Goal: Task Accomplishment & Management: Complete application form

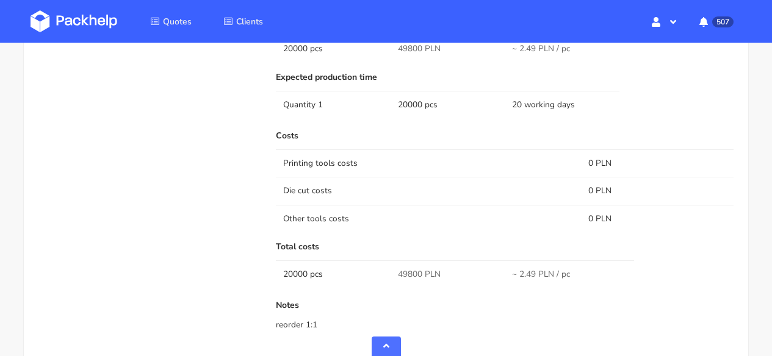
scroll to position [1360, 0]
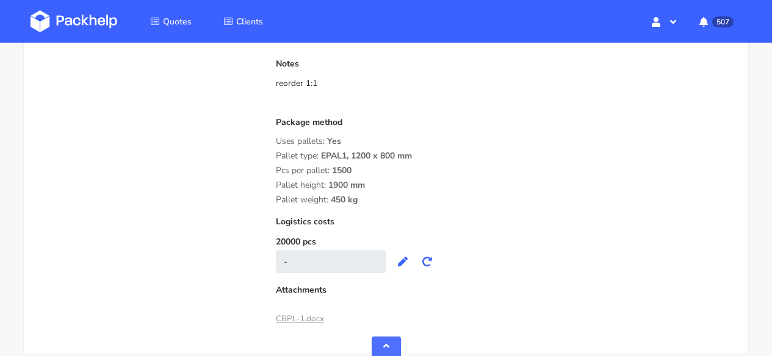
drag, startPoint x: 361, startPoint y: 189, endPoint x: 271, endPoint y: 134, distance: 105.1
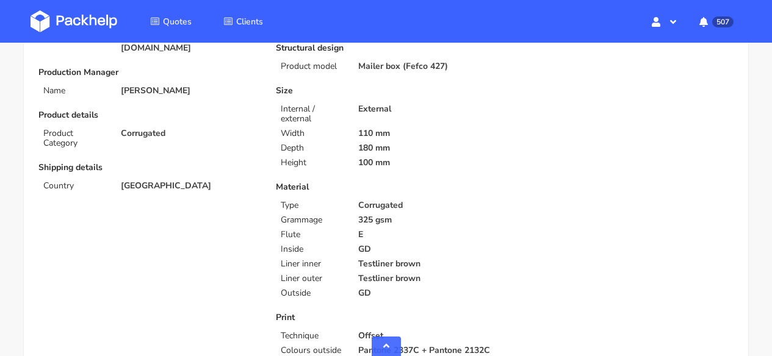
scroll to position [0, 0]
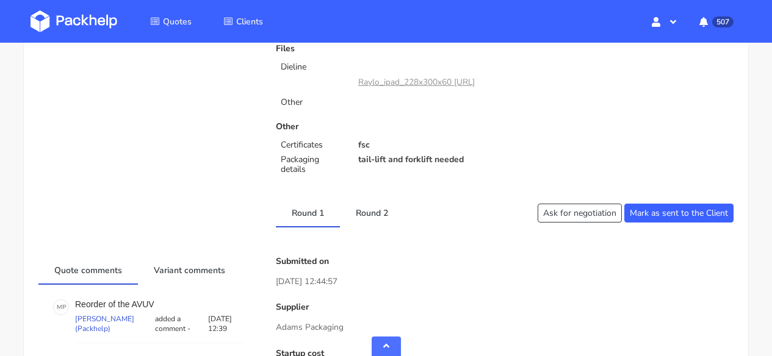
scroll to position [706, 0]
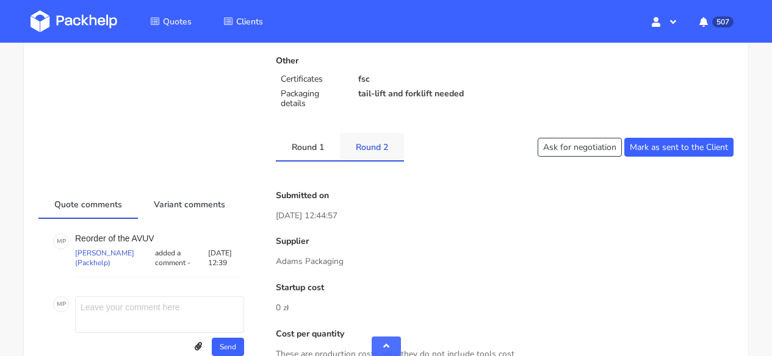
click at [380, 155] on link "Round 2" at bounding box center [372, 146] width 64 height 27
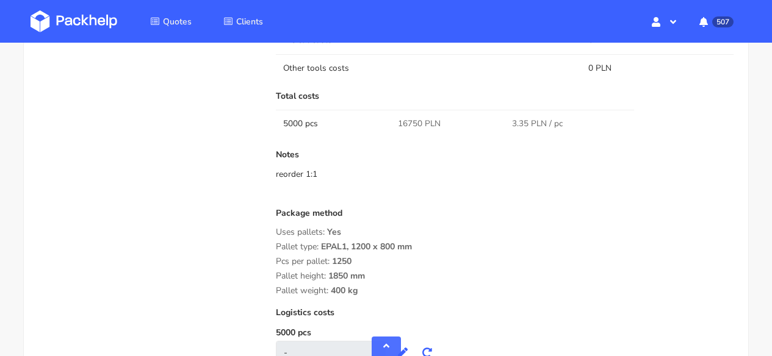
scroll to position [1207, 0]
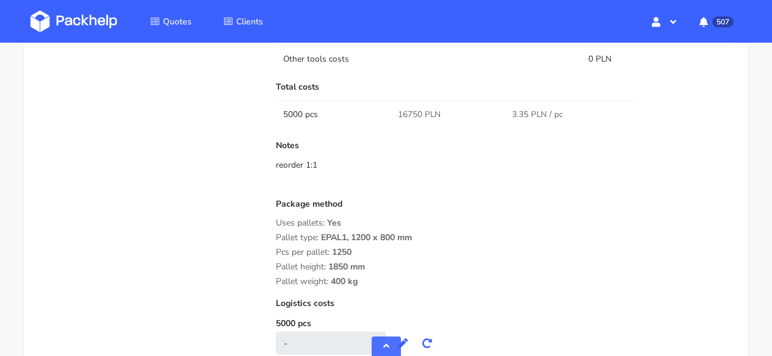
drag, startPoint x: 274, startPoint y: 236, endPoint x: 357, endPoint y: 284, distance: 95.4
click at [357, 284] on div "Submitted on 29 Sep 2025 12:44:57 Supplier Marex Startup cost 0 zł Cost per qua…" at bounding box center [504, 51] width 475 height 721
copy div "Pallet type: EPAL1, 1200 x 800 mm Pcs per pallet: 1250 Pallet height: 1850 mm P…"
click at [428, 240] on div "Pallet type: EPAL1, 1200 x 800 mm" at bounding box center [504, 238] width 457 height 10
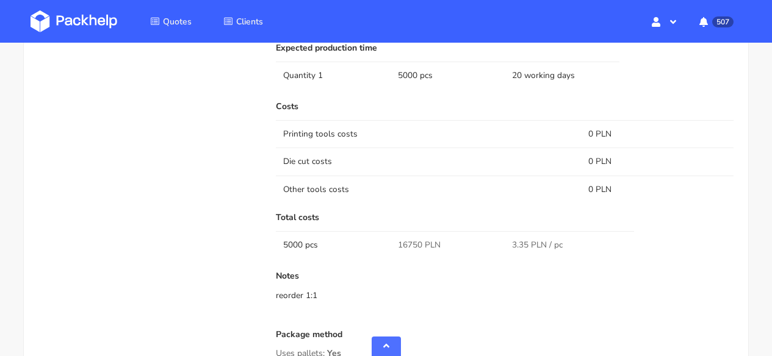
scroll to position [1339, 0]
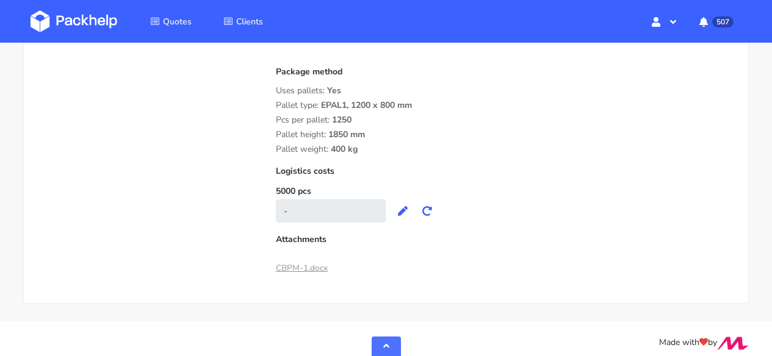
drag, startPoint x: 359, startPoint y: 150, endPoint x: 273, endPoint y: 96, distance: 101.7
copy div "Uses pallets: Yes Pallet type: EPAL1, 1200 x 800 mm Pcs per pallet: 1250 Pallet…"
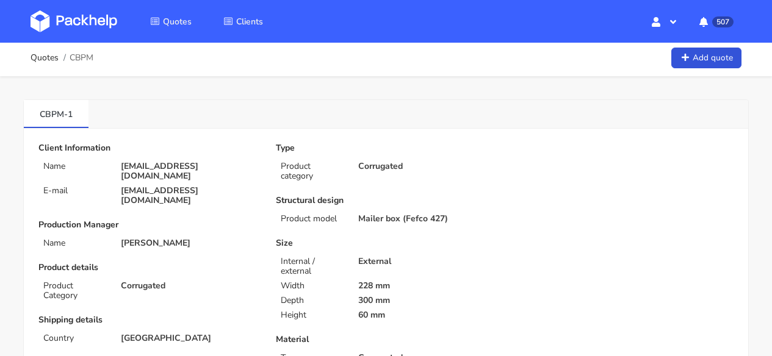
scroll to position [0, 0]
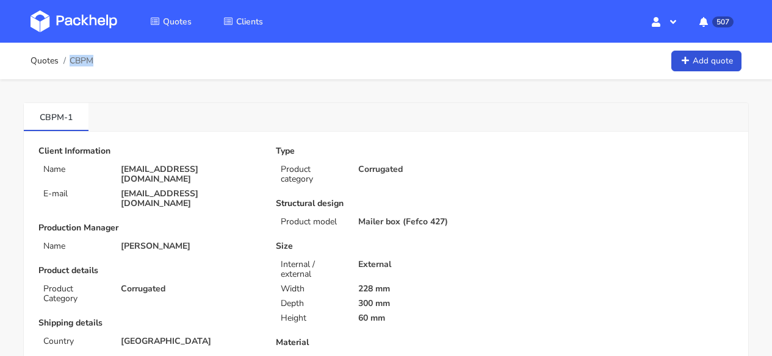
drag, startPoint x: 71, startPoint y: 60, endPoint x: 92, endPoint y: 61, distance: 20.7
click at [92, 61] on span "CBPM" at bounding box center [82, 61] width 24 height 10
copy span "CBPM"
drag, startPoint x: 95, startPoint y: 62, endPoint x: 88, endPoint y: 61, distance: 6.8
click at [88, 61] on div "Quotes CBPL Add quote" at bounding box center [385, 61] width 711 height 24
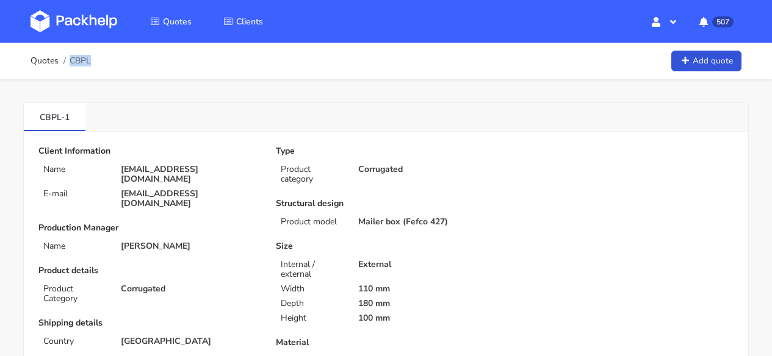
copy span "CBPL"
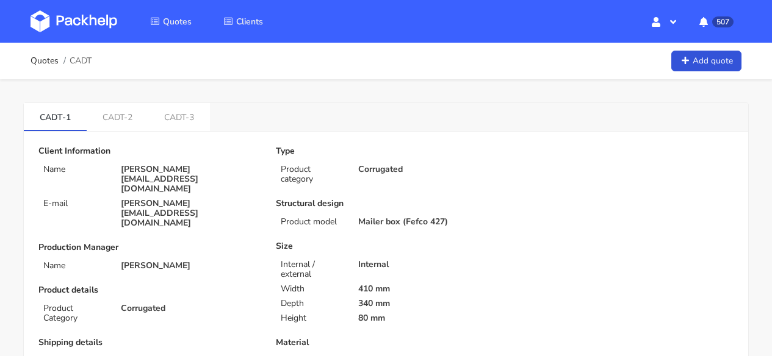
click at [70, 13] on img at bounding box center [73, 21] width 87 height 22
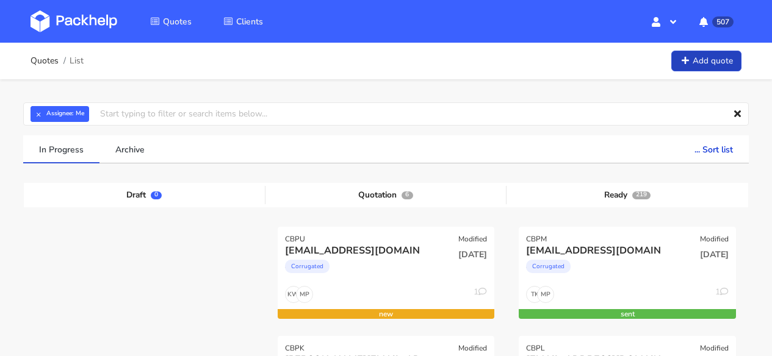
click at [711, 56] on link "Add quote" at bounding box center [706, 61] width 70 height 21
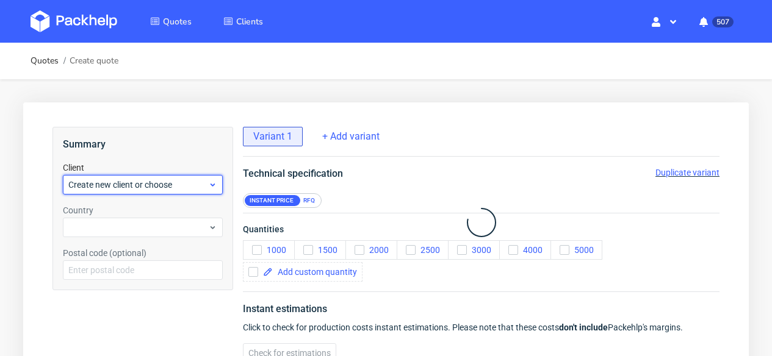
click at [165, 184] on span "Create new client or choose" at bounding box center [138, 185] width 140 height 12
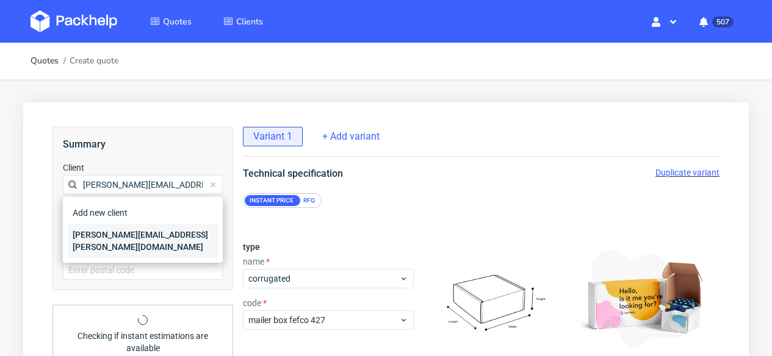
type input "david.diaz@apparell.com"
click at [148, 229] on div "david.diaz@apparell.com" at bounding box center [143, 241] width 150 height 34
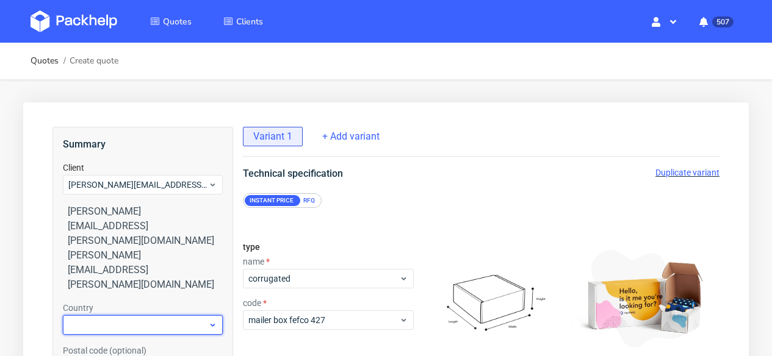
click at [138, 315] on div at bounding box center [143, 325] width 160 height 20
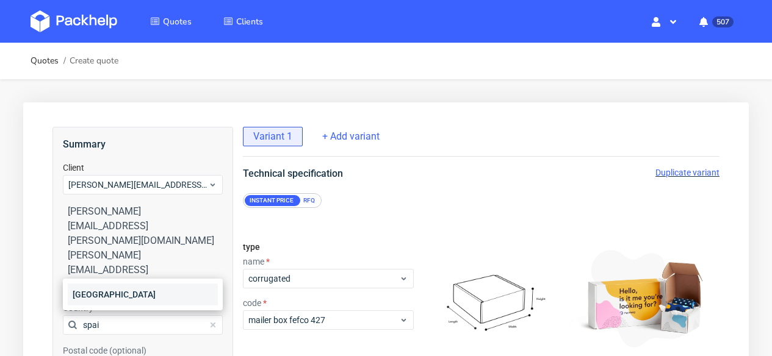
type input "spai"
click at [142, 290] on div "Spain" at bounding box center [143, 295] width 150 height 22
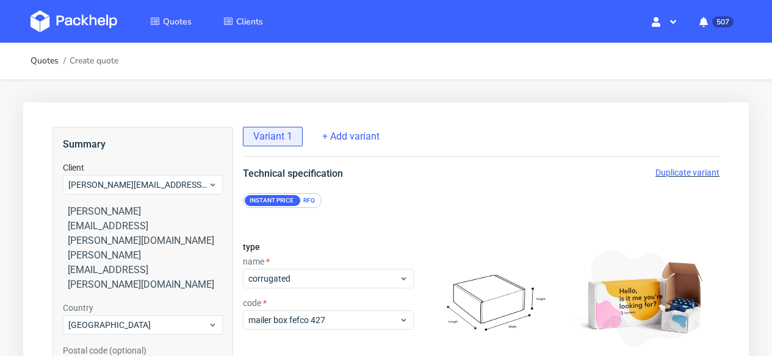
click at [313, 198] on div "RFQ" at bounding box center [308, 200] width 21 height 11
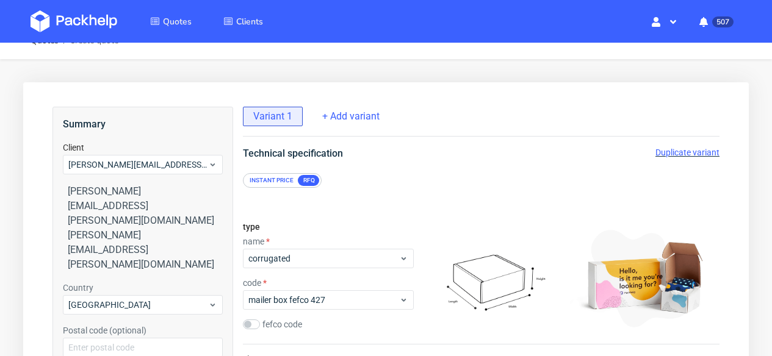
scroll to position [24, 0]
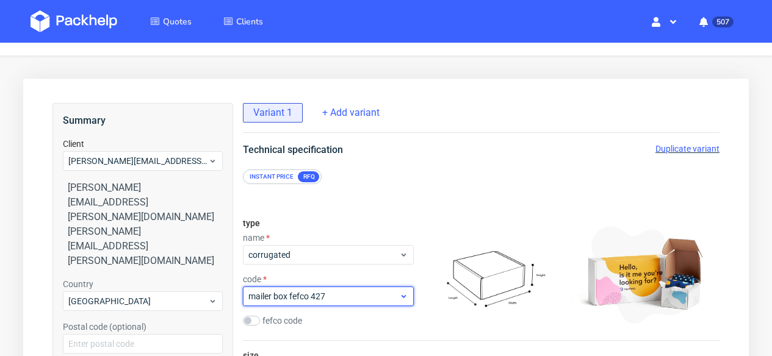
click at [324, 302] on span "mailer box fefco 427" at bounding box center [323, 296] width 151 height 12
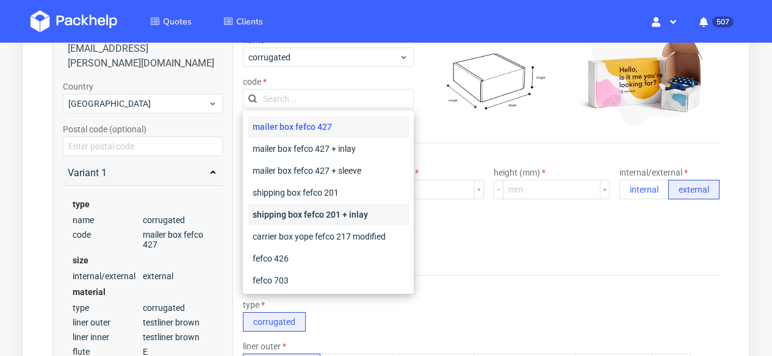
scroll to position [223, 0]
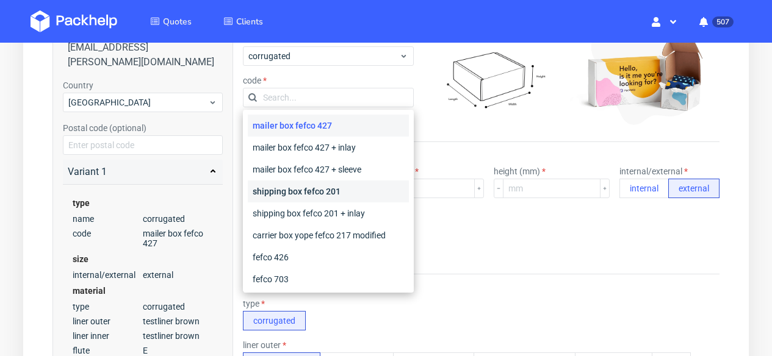
click at [339, 184] on div "shipping box fefco 201" at bounding box center [328, 192] width 161 height 22
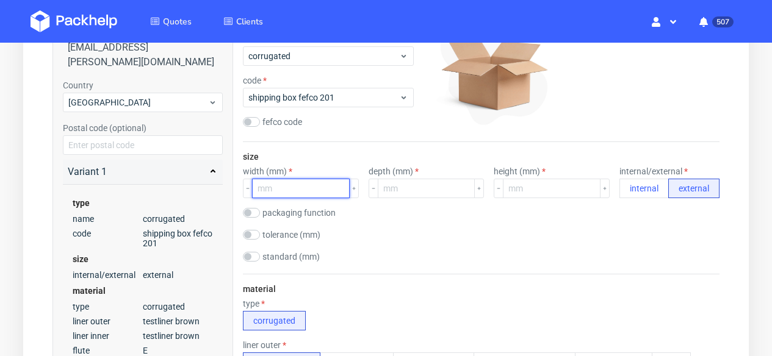
click at [303, 187] on input "number" at bounding box center [301, 189] width 98 height 20
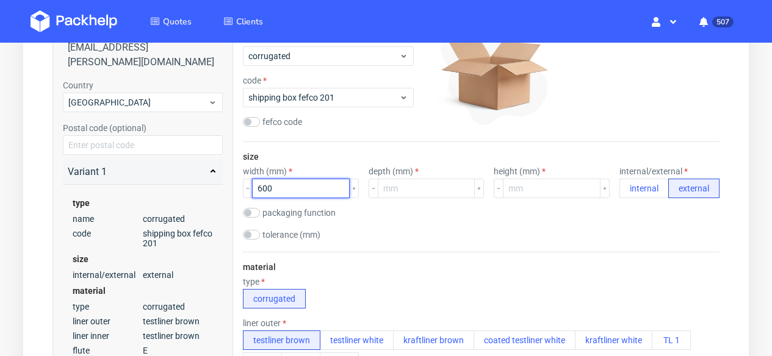
type input "600"
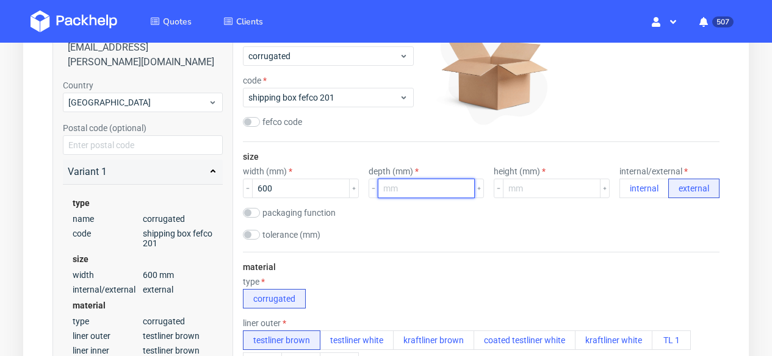
click at [396, 188] on input "number" at bounding box center [427, 189] width 98 height 20
type input "400"
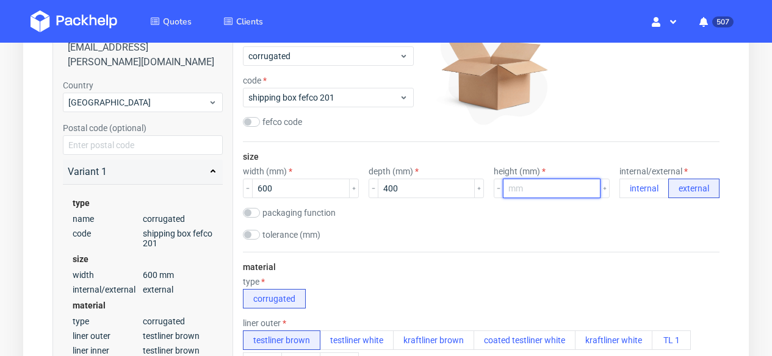
click at [547, 190] on input "number" at bounding box center [552, 189] width 98 height 20
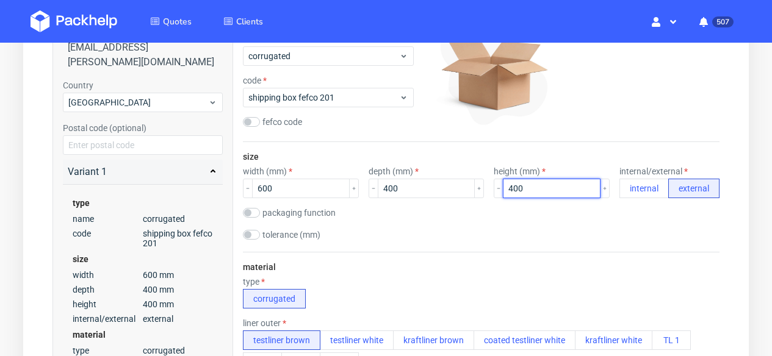
type input "400"
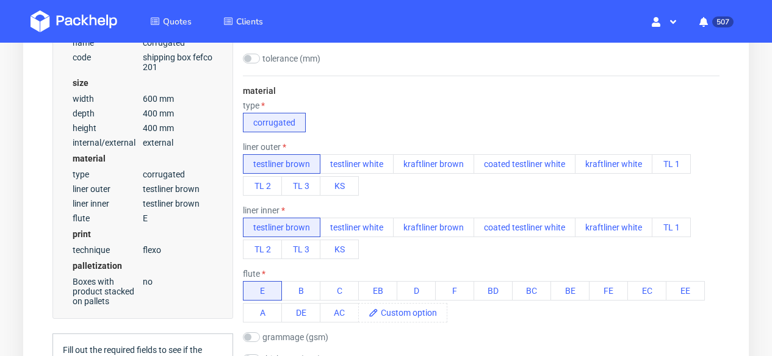
scroll to position [401, 0]
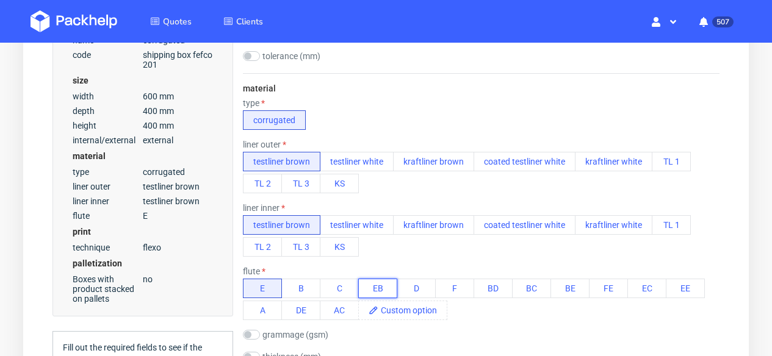
click at [378, 287] on button "EB" at bounding box center [377, 289] width 39 height 20
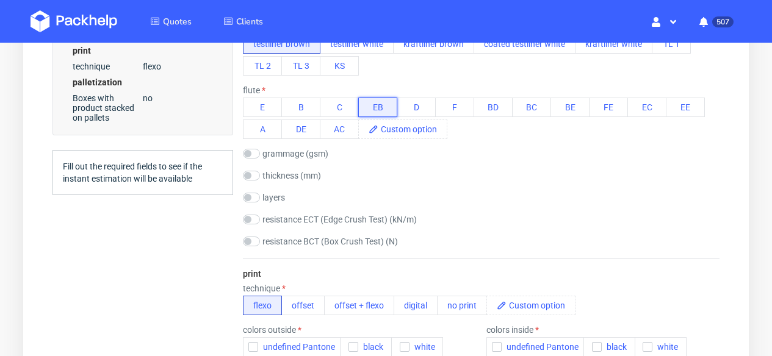
scroll to position [747, 0]
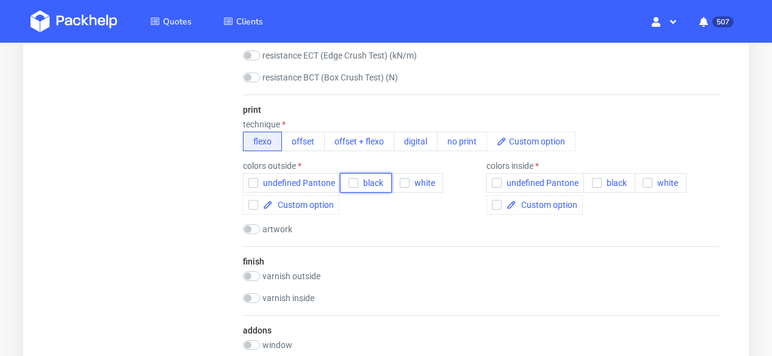
click at [378, 182] on span "black" at bounding box center [370, 183] width 25 height 10
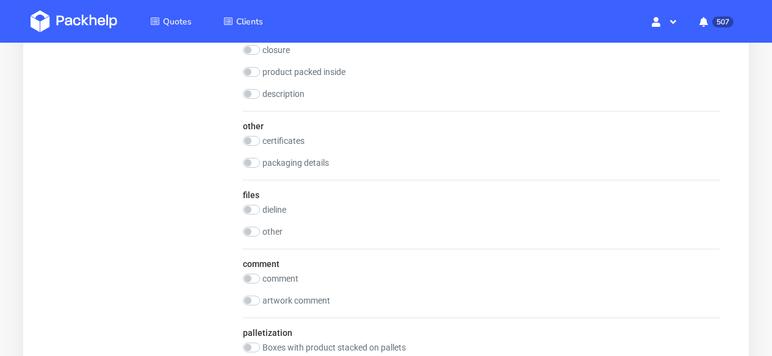
scroll to position [1217, 0]
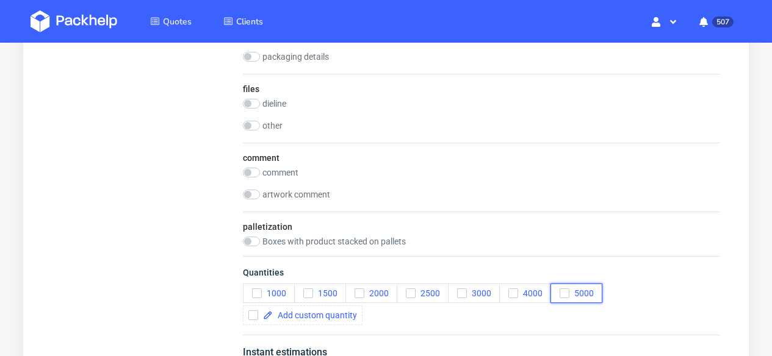
click at [579, 293] on span "5000" at bounding box center [581, 294] width 24 height 10
click at [332, 321] on div at bounding box center [303, 316] width 120 height 20
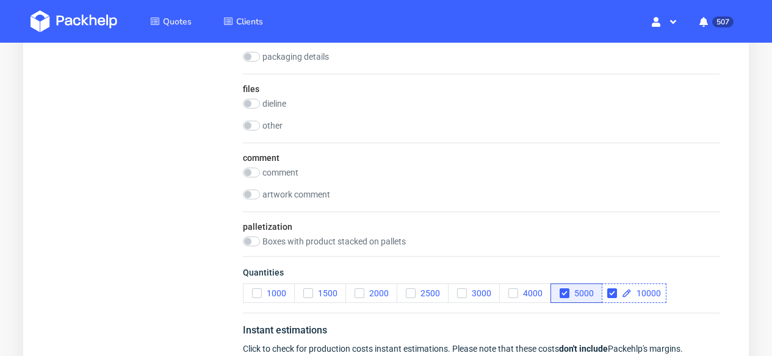
checkbox input "true"
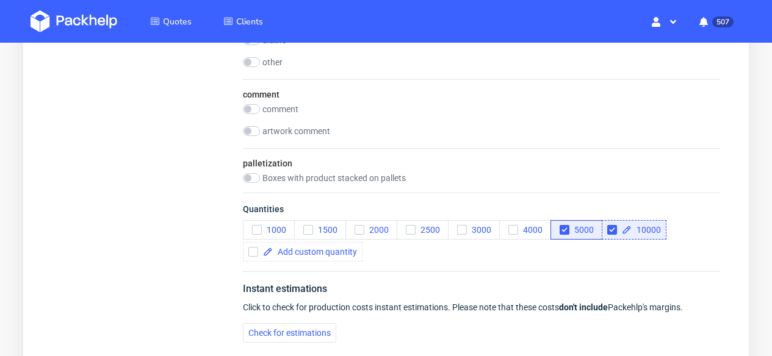
scroll to position [1419, 0]
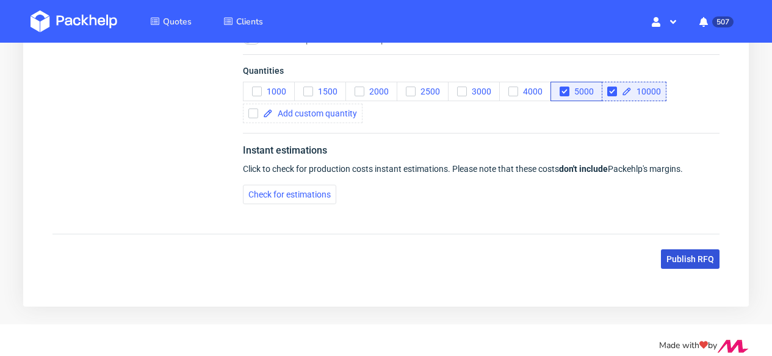
click at [703, 264] on span "Publish RFQ" at bounding box center [690, 259] width 48 height 9
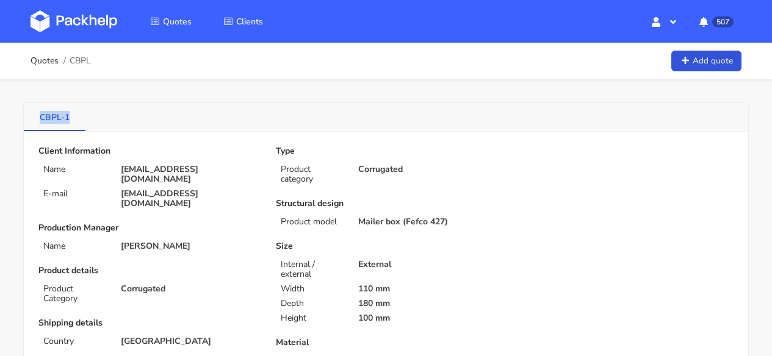
drag, startPoint x: 79, startPoint y: 120, endPoint x: 29, endPoint y: 120, distance: 49.4
click at [29, 120] on link "CBPL-1" at bounding box center [55, 116] width 62 height 27
copy link "CBPL-1"
drag, startPoint x: 75, startPoint y: 117, endPoint x: 41, endPoint y: 118, distance: 34.2
click at [41, 118] on link "CBPL-1" at bounding box center [55, 116] width 62 height 27
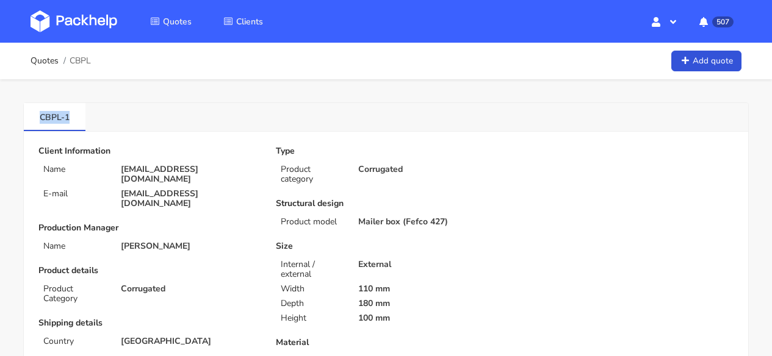
copy link "CBPL-1"
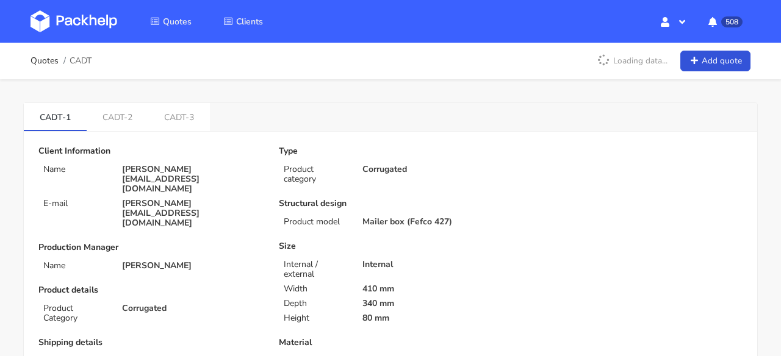
click at [81, 5] on link at bounding box center [82, 21] width 105 height 35
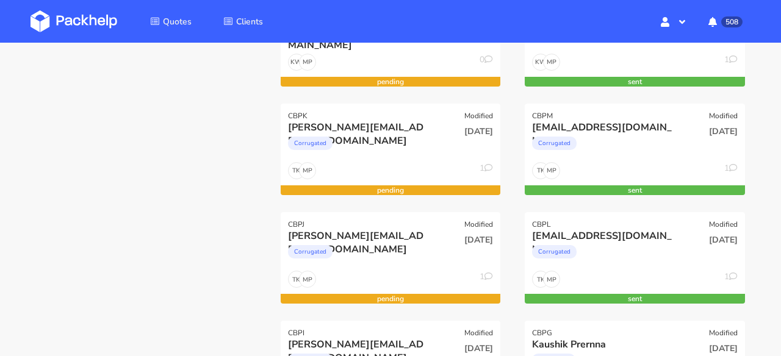
scroll to position [234, 0]
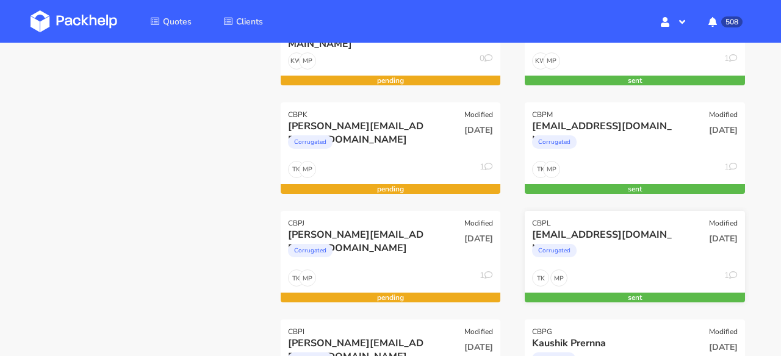
click at [620, 215] on div "CBPL Modified" at bounding box center [635, 219] width 220 height 17
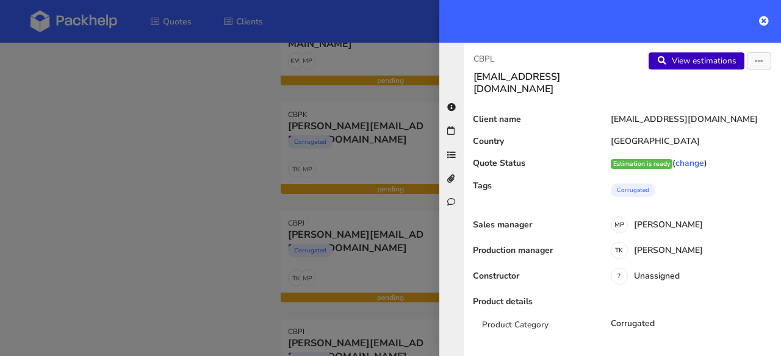
click at [676, 61] on link "View estimations" at bounding box center [696, 60] width 96 height 17
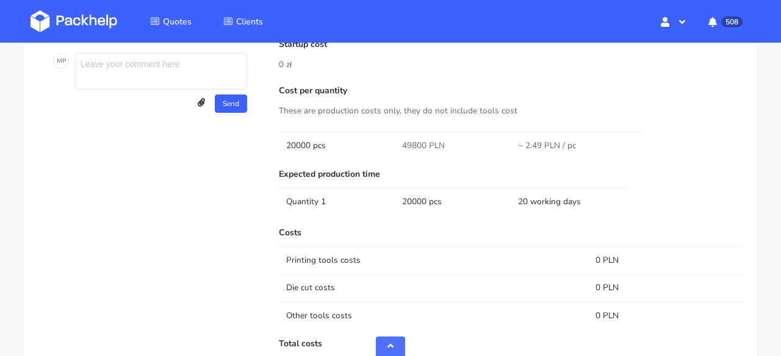
scroll to position [1037, 0]
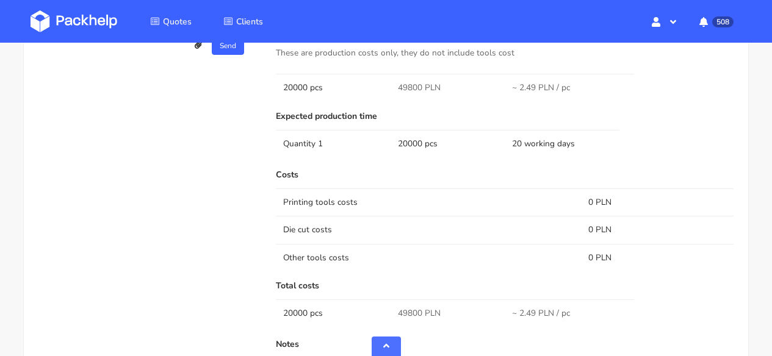
scroll to position [1085, 0]
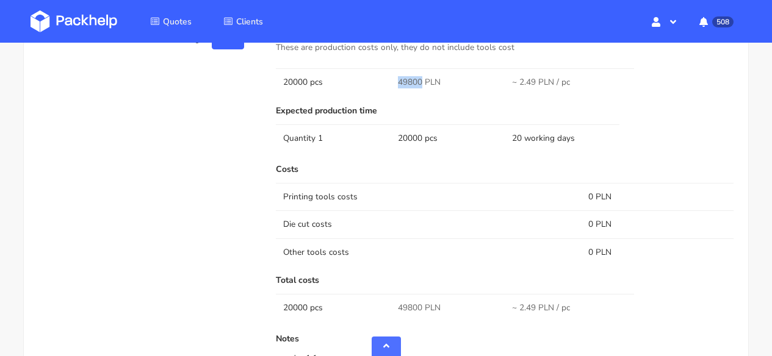
drag, startPoint x: 420, startPoint y: 70, endPoint x: 379, endPoint y: 68, distance: 40.3
click at [379, 68] on tr "20000 pcs 49800 PLN ~ 2.49 PLN / pc" at bounding box center [504, 81] width 457 height 27
copy tr "49800"
click at [87, 15] on img at bounding box center [73, 21] width 87 height 22
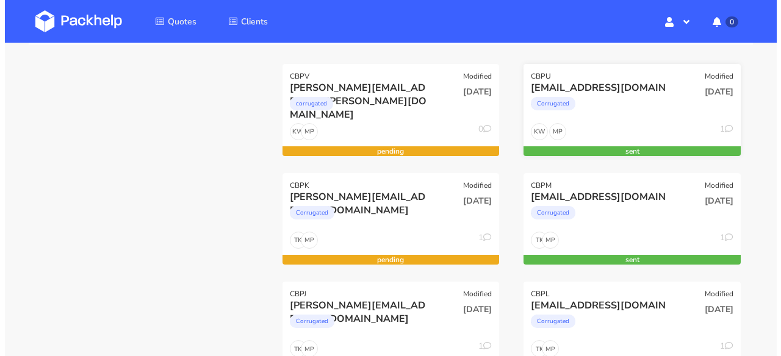
scroll to position [165, 0]
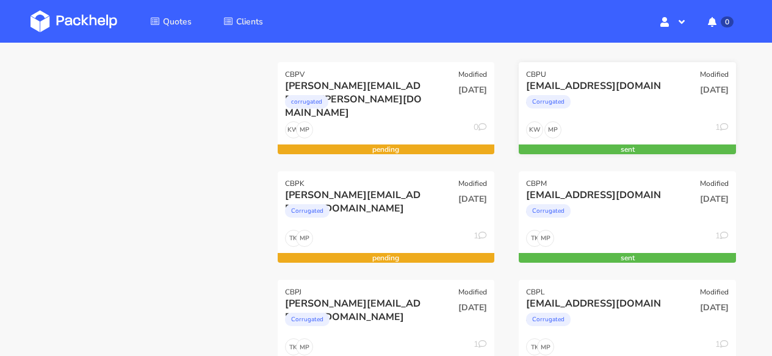
click at [618, 218] on div "Corrugated" at bounding box center [595, 214] width 138 height 24
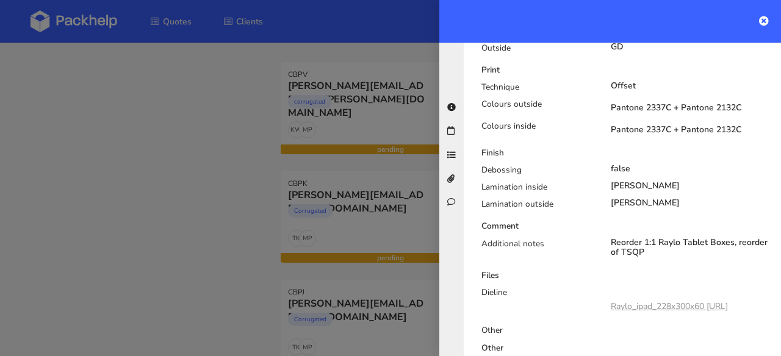
scroll to position [0, 0]
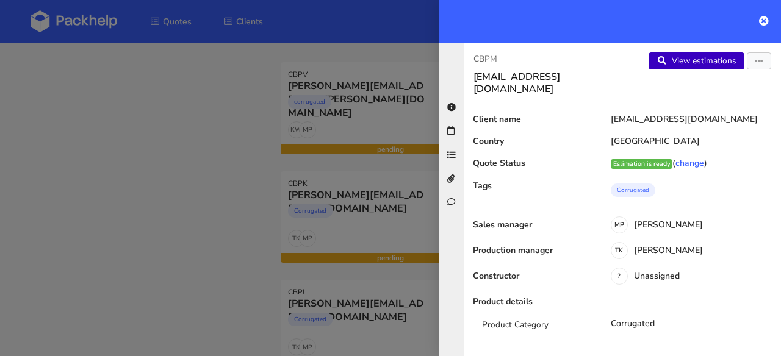
click at [674, 62] on link "View estimations" at bounding box center [696, 60] width 96 height 17
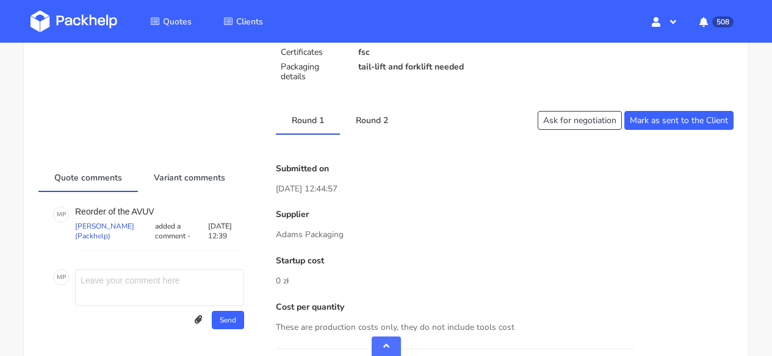
scroll to position [725, 0]
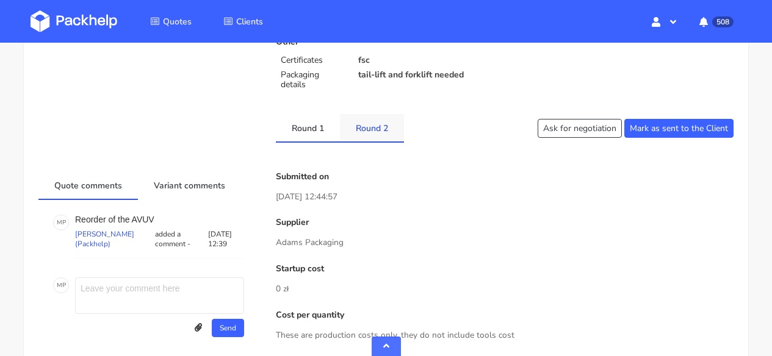
click at [359, 117] on link "Round 2" at bounding box center [372, 127] width 64 height 27
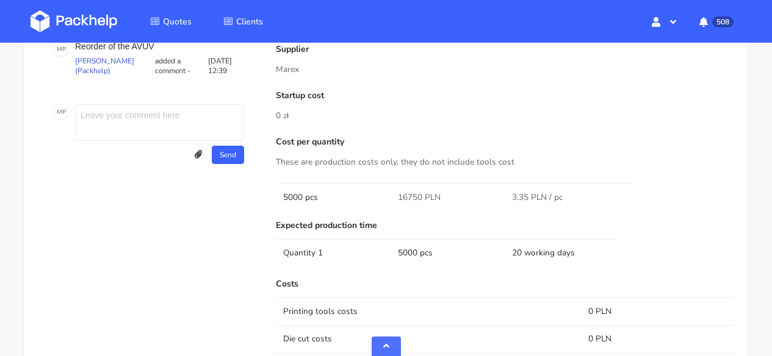
scroll to position [902, 0]
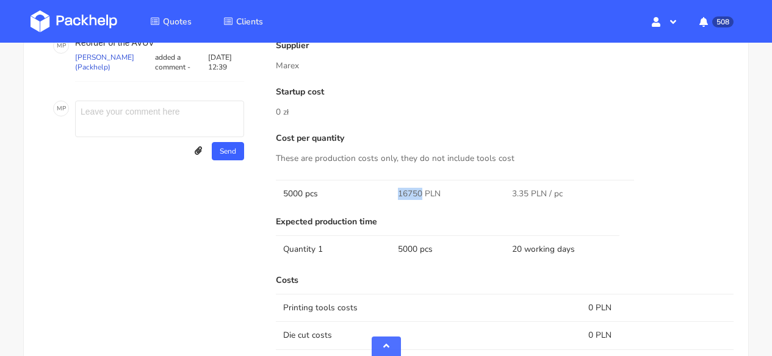
drag, startPoint x: 419, startPoint y: 190, endPoint x: 389, endPoint y: 187, distance: 30.7
click at [389, 187] on tr "5000 pcs 16750 PLN 3.35 PLN / pc" at bounding box center [504, 193] width 457 height 27
copy tr "16750"
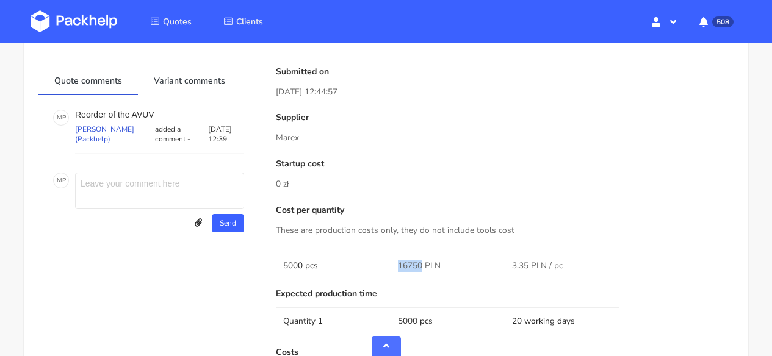
scroll to position [772, 0]
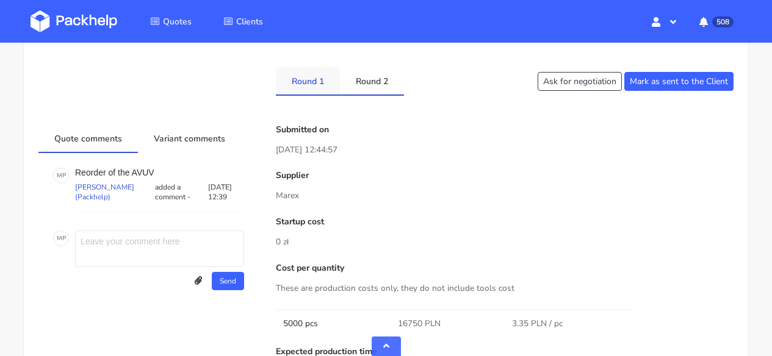
click at [317, 84] on link "Round 1" at bounding box center [308, 80] width 64 height 27
click at [95, 14] on img at bounding box center [73, 21] width 87 height 22
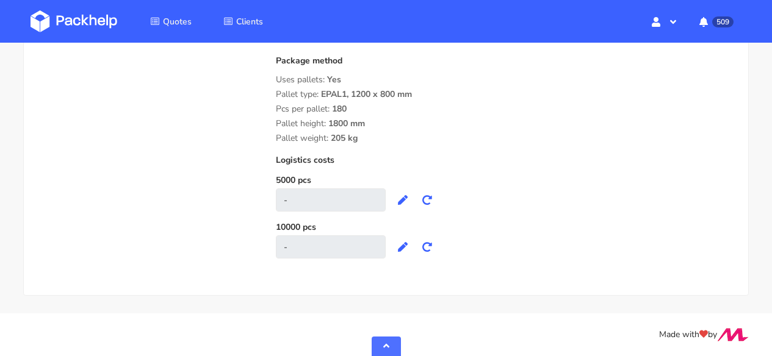
scroll to position [1102, 0]
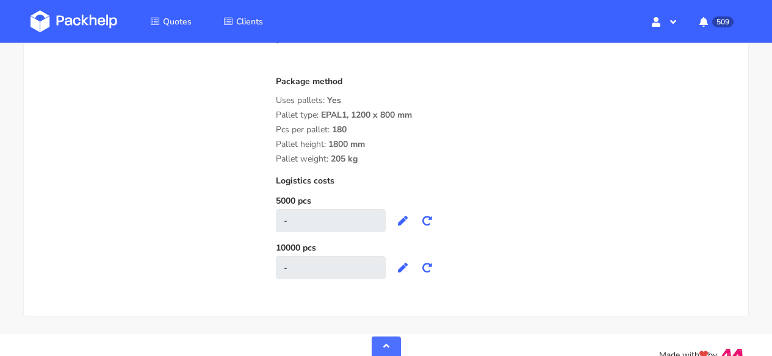
drag, startPoint x: 364, startPoint y: 163, endPoint x: 275, endPoint y: 120, distance: 99.0
click at [276, 119] on div "Package method Uses pallets: Yes Pallet type: EPAL1, 1200 x 800 mm Pcs per pall…" at bounding box center [504, 120] width 457 height 87
copy div "Pallet type: EPAL1, 1200 x 800 mm Pcs per pallet: 180 Pallet height: 1800 mm Pa…"
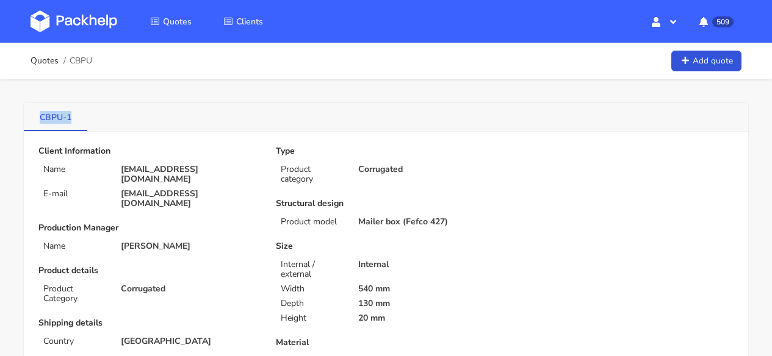
drag, startPoint x: 71, startPoint y: 115, endPoint x: 33, endPoint y: 117, distance: 38.5
click at [33, 117] on link "CBPU-1" at bounding box center [55, 116] width 63 height 27
copy link "CBPU-1"
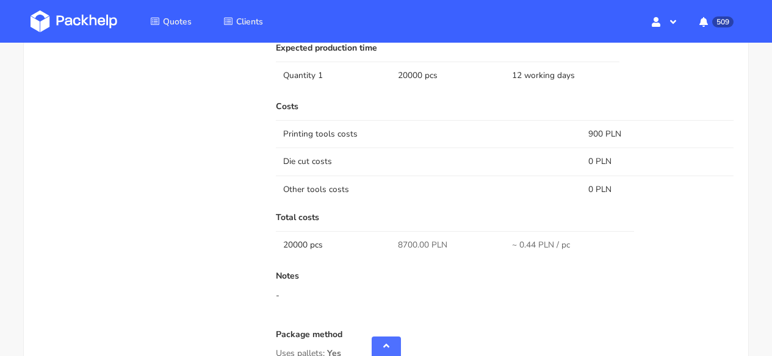
scroll to position [706, 0]
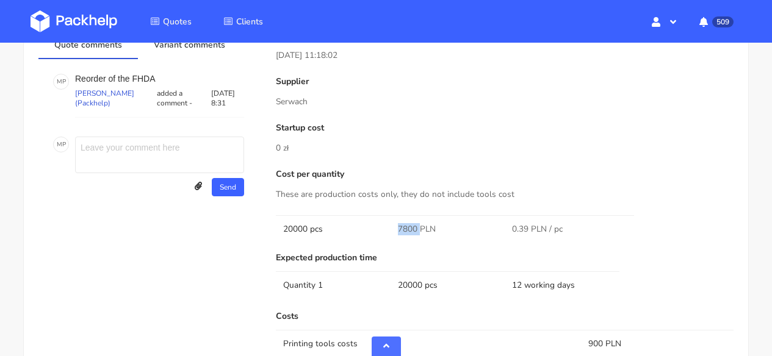
drag, startPoint x: 417, startPoint y: 229, endPoint x: 384, endPoint y: 229, distance: 33.6
click at [384, 229] on tr "20000 pcs 7800 PLN 0.39 PLN / pc" at bounding box center [504, 228] width 457 height 27
copy tr "7800"
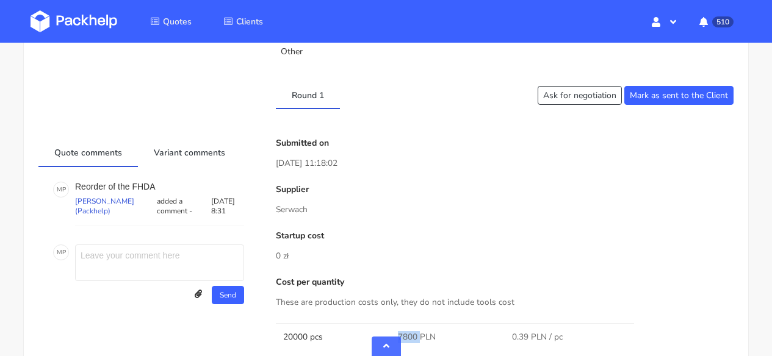
scroll to position [690, 0]
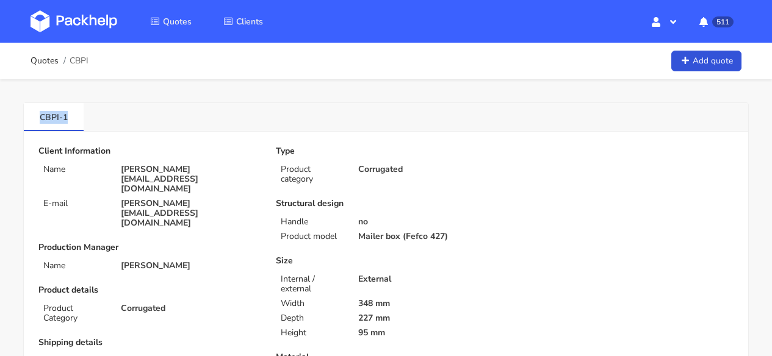
drag, startPoint x: 71, startPoint y: 112, endPoint x: 18, endPoint y: 112, distance: 52.5
copy link "CBPI-1"
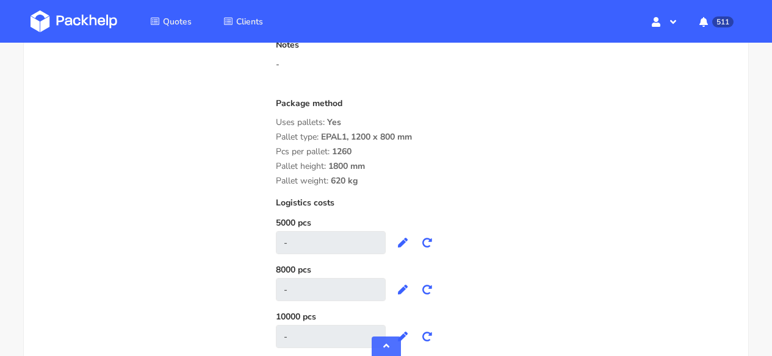
scroll to position [1291, 0]
drag, startPoint x: 370, startPoint y: 184, endPoint x: 271, endPoint y: 121, distance: 116.3
copy div "Uses pallets: Yes Pallet type: EPAL1, 1200 x 800 mm Pcs per pallet: 1260 Pallet…"
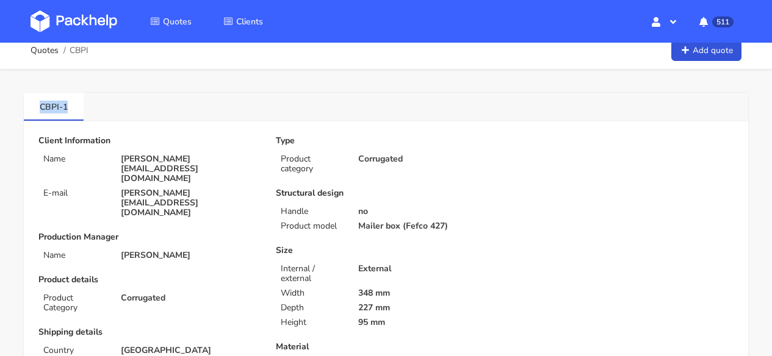
scroll to position [0, 0]
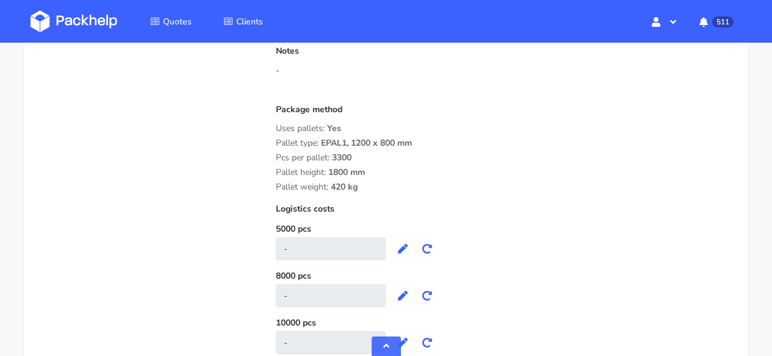
scroll to position [1332, 0]
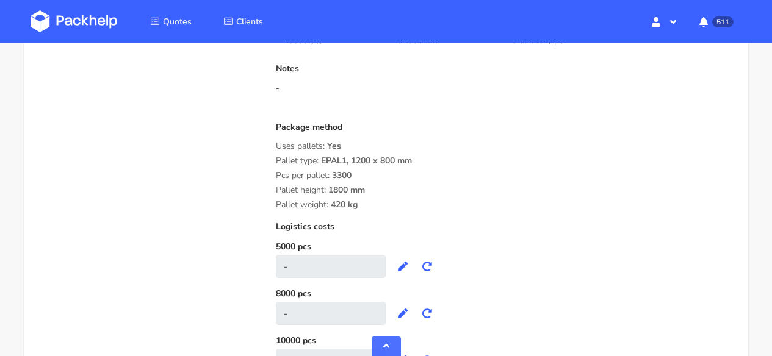
drag, startPoint x: 373, startPoint y: 204, endPoint x: 268, endPoint y: 162, distance: 113.3
copy div "Pallet type: EPAL1, 1200 x 800 mm Pcs per pallet: 3300 Pallet height: 1800 mm P…"
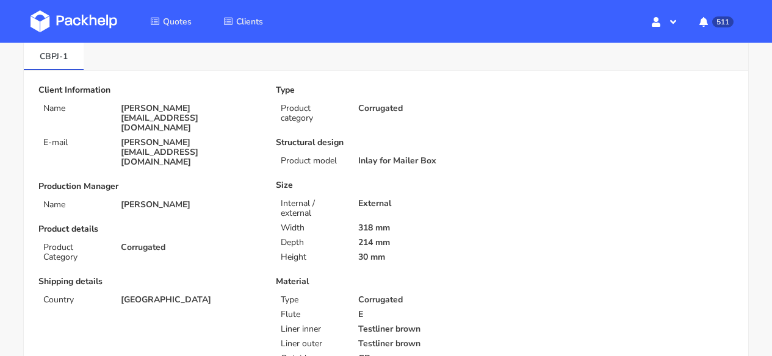
scroll to position [60, 0]
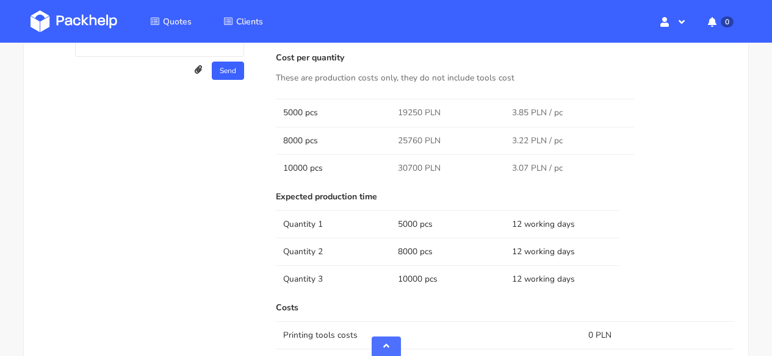
scroll to position [805, 0]
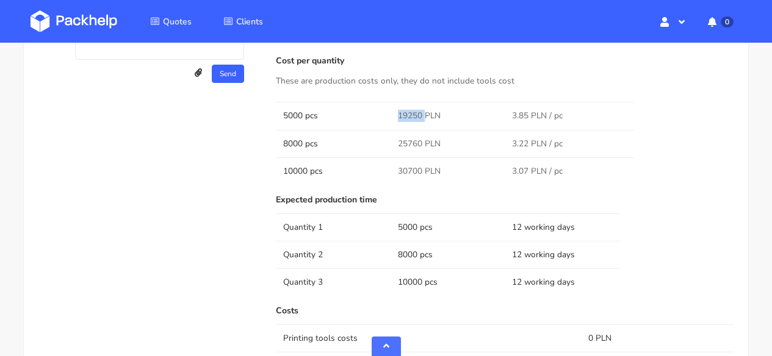
drag, startPoint x: 421, startPoint y: 115, endPoint x: 389, endPoint y: 113, distance: 32.4
click at [389, 113] on tr "5000 pcs 19250 PLN 3.85 PLN / pc" at bounding box center [504, 115] width 457 height 27
copy tr "19250"
drag, startPoint x: 421, startPoint y: 141, endPoint x: 390, endPoint y: 140, distance: 30.5
click at [390, 140] on td "25760 PLN" at bounding box center [447, 143] width 115 height 27
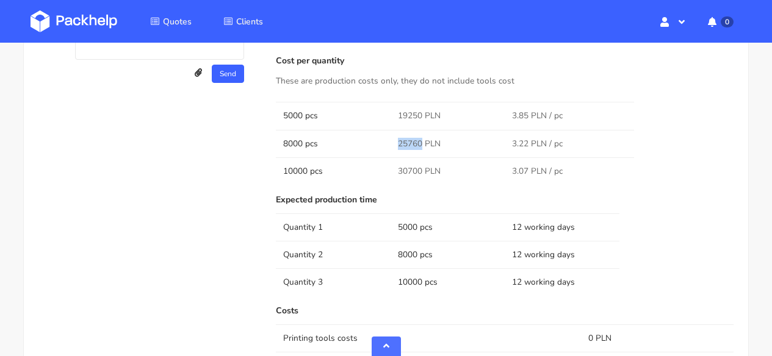
copy span "25760"
drag, startPoint x: 421, startPoint y: 168, endPoint x: 383, endPoint y: 167, distance: 37.8
click at [383, 167] on tr "10000 pcs 30700 PLN 3.07 PLN / pc" at bounding box center [504, 170] width 457 height 27
copy tr "30700"
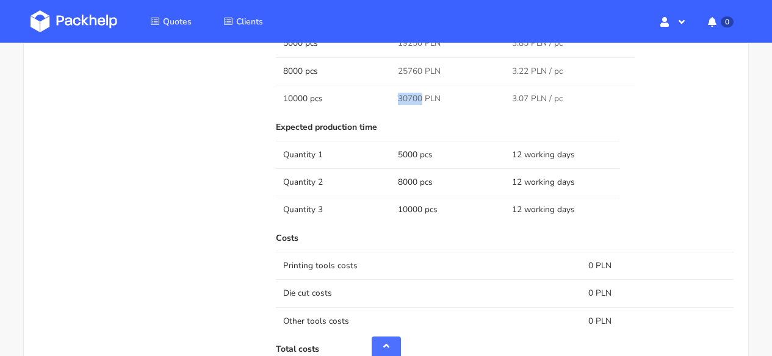
scroll to position [883, 0]
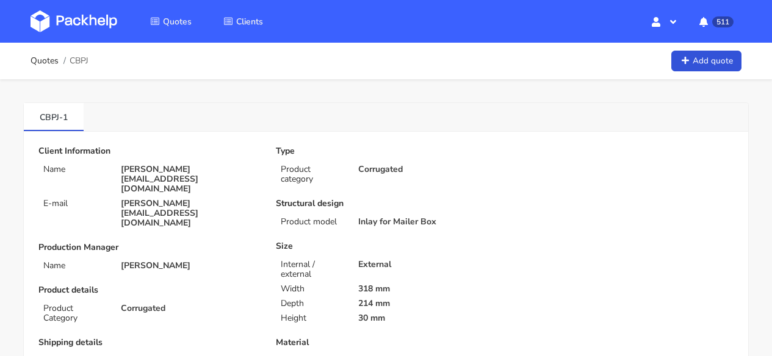
drag, startPoint x: 101, startPoint y: 60, endPoint x: 89, endPoint y: 57, distance: 11.8
click at [90, 57] on div "Quotes CBPJ Add quote" at bounding box center [385, 61] width 711 height 24
click at [88, 57] on span "CBPJ" at bounding box center [79, 61] width 19 height 10
drag, startPoint x: 89, startPoint y: 57, endPoint x: 70, endPoint y: 57, distance: 18.9
click at [70, 57] on span "CBPJ" at bounding box center [79, 61] width 19 height 10
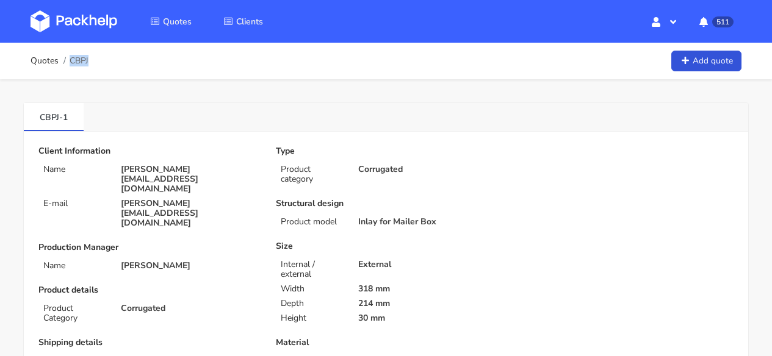
copy span "CBPJ"
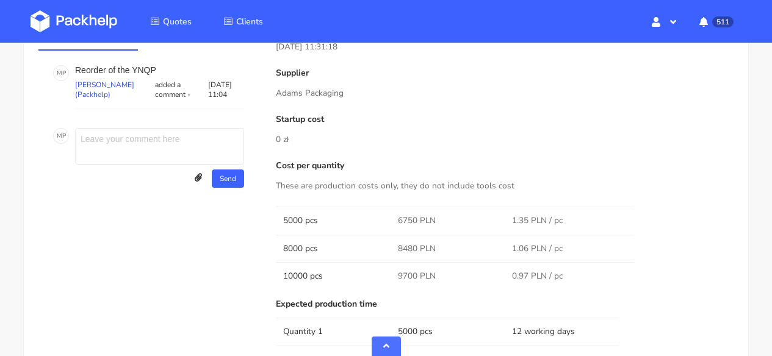
scroll to position [769, 0]
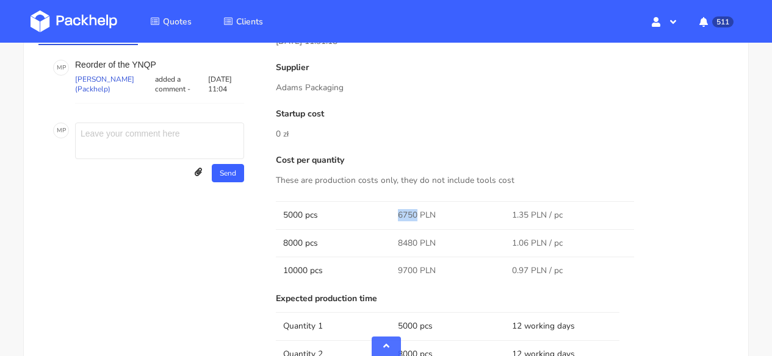
drag, startPoint x: 416, startPoint y: 217, endPoint x: 399, endPoint y: 215, distance: 17.2
click at [399, 215] on span "6750 PLN" at bounding box center [417, 215] width 38 height 12
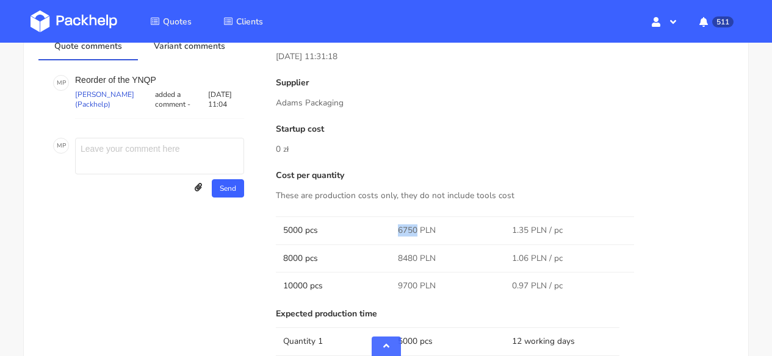
scroll to position [752, 0]
click at [399, 198] on p "These are production costs only, they do not include tools cost" at bounding box center [504, 196] width 457 height 13
drag, startPoint x: 417, startPoint y: 229, endPoint x: 392, endPoint y: 229, distance: 25.0
click at [392, 229] on td "6750 PLN" at bounding box center [447, 231] width 115 height 27
copy span "6750"
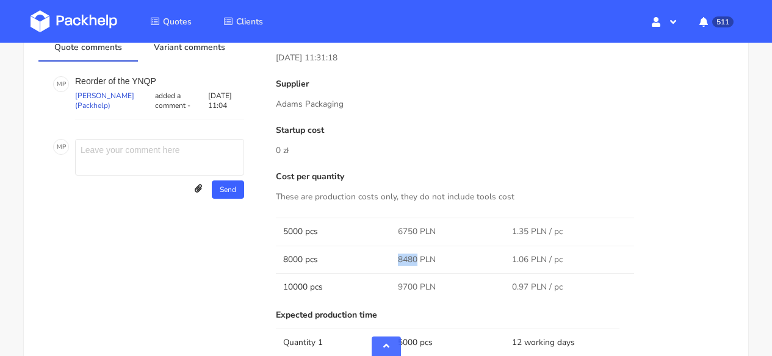
drag, startPoint x: 417, startPoint y: 258, endPoint x: 381, endPoint y: 258, distance: 35.4
click at [381, 258] on tr "8000 pcs 8480 PLN 1.06 PLN / pc" at bounding box center [504, 259] width 457 height 27
copy tr "8480"
drag, startPoint x: 414, startPoint y: 286, endPoint x: 396, endPoint y: 286, distance: 17.7
click at [396, 286] on td "9700 PLN" at bounding box center [447, 286] width 115 height 27
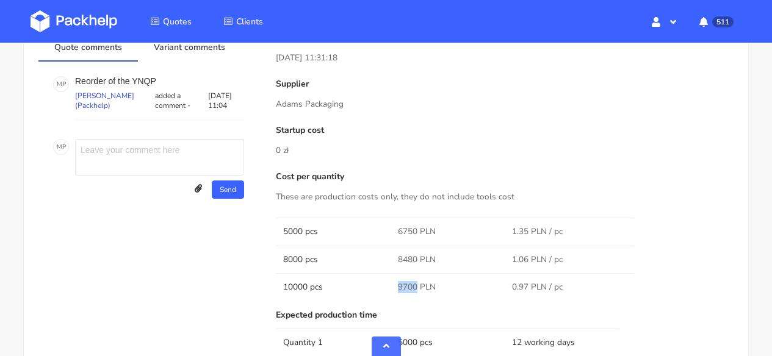
copy span "9700"
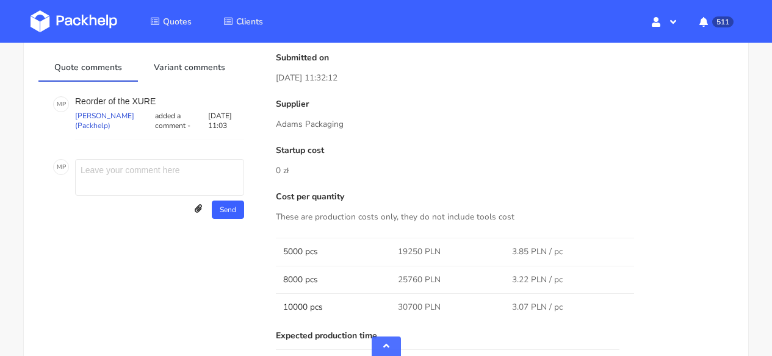
scroll to position [673, 0]
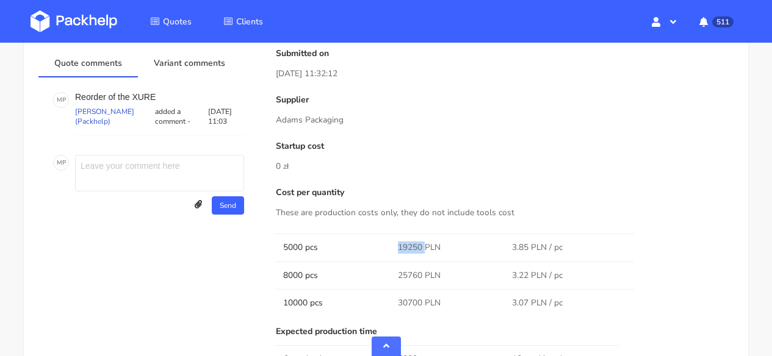
drag, startPoint x: 423, startPoint y: 245, endPoint x: 387, endPoint y: 245, distance: 36.0
click at [387, 245] on tr "5000 pcs 19250 PLN 3.85 PLN / pc" at bounding box center [504, 247] width 457 height 27
copy tr "19250"
drag, startPoint x: 420, startPoint y: 272, endPoint x: 389, endPoint y: 271, distance: 30.5
click at [389, 271] on tr "8000 pcs 25760 PLN 3.22 PLN / pc" at bounding box center [504, 275] width 457 height 27
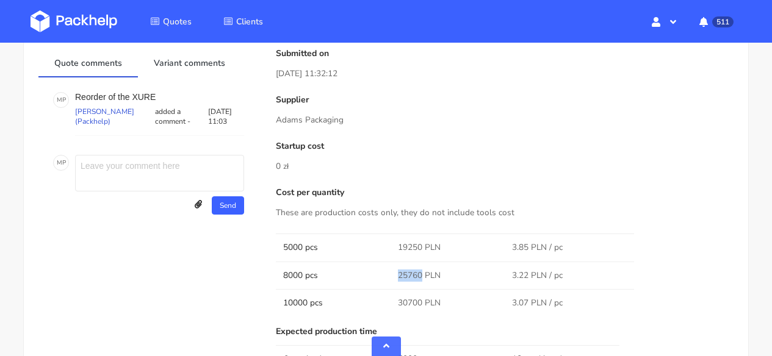
copy tr "25760"
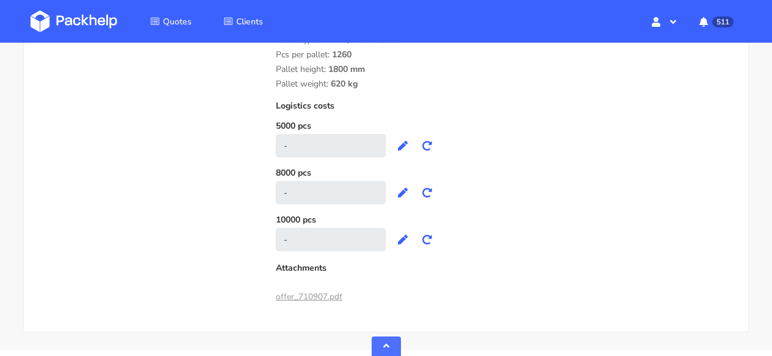
scroll to position [1385, 0]
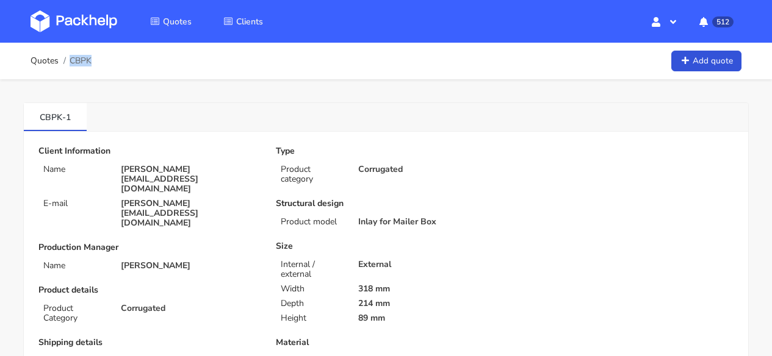
drag, startPoint x: 101, startPoint y: 59, endPoint x: 90, endPoint y: 60, distance: 10.4
click at [90, 60] on div "Quotes CBPK Add quote" at bounding box center [385, 61] width 711 height 24
copy span "CBPK"
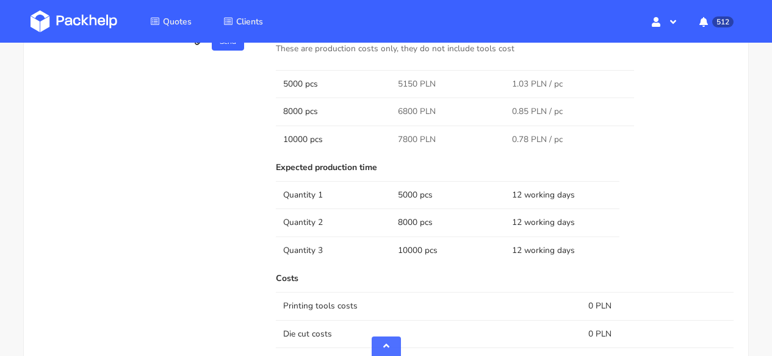
scroll to position [837, 0]
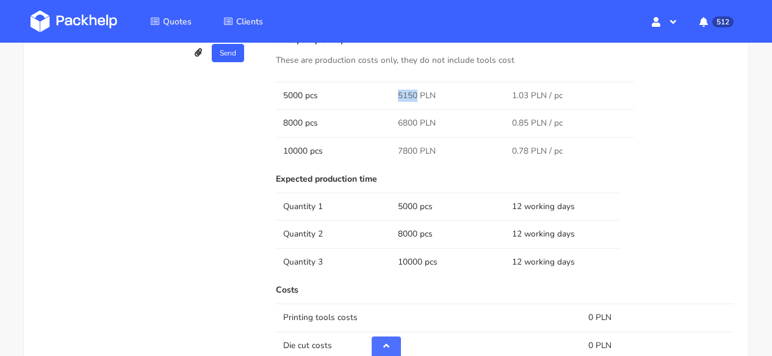
drag, startPoint x: 417, startPoint y: 93, endPoint x: 395, endPoint y: 93, distance: 22.0
click at [395, 93] on td "5150 PLN" at bounding box center [447, 95] width 115 height 27
copy span "5150"
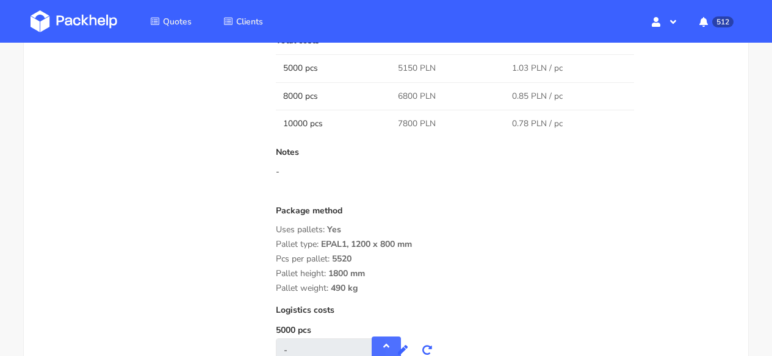
scroll to position [1196, 0]
drag, startPoint x: 414, startPoint y: 98, endPoint x: 398, endPoint y: 96, distance: 16.5
click at [398, 96] on span "6800 PLN" at bounding box center [417, 98] width 38 height 12
copy span "6800"
drag, startPoint x: 418, startPoint y: 124, endPoint x: 382, endPoint y: 122, distance: 36.6
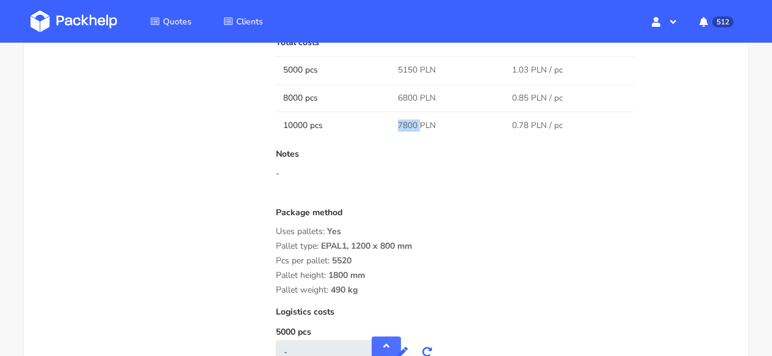
click at [382, 122] on tr "10000 pcs 7800 PLN 0.78 PLN / pc" at bounding box center [504, 125] width 457 height 27
copy tr "7800"
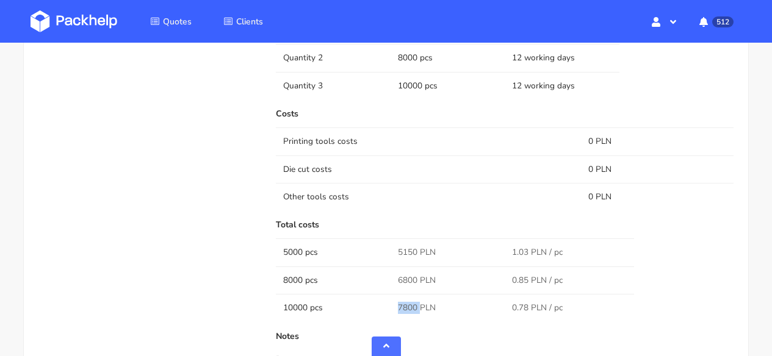
scroll to position [899, 0]
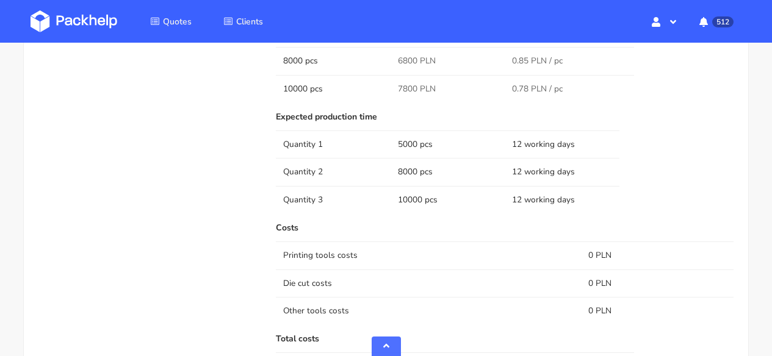
click at [87, 31] on img at bounding box center [73, 21] width 87 height 22
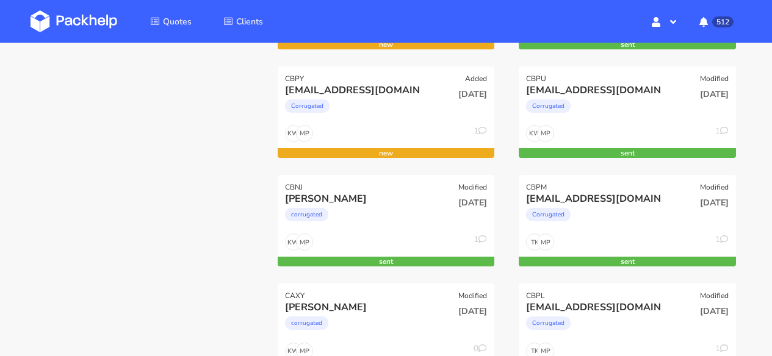
scroll to position [286, 0]
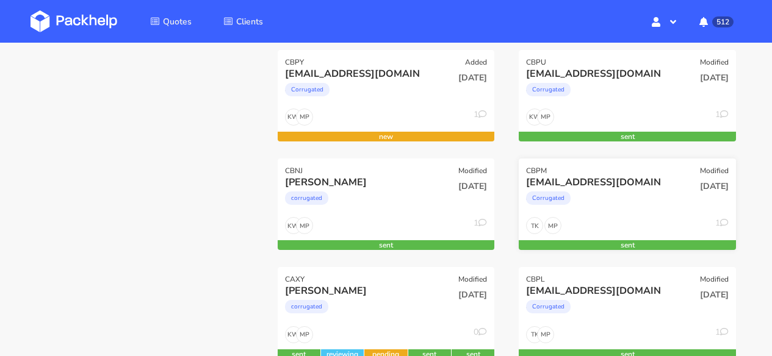
click at [600, 218] on div "MP TK 1" at bounding box center [626, 228] width 217 height 23
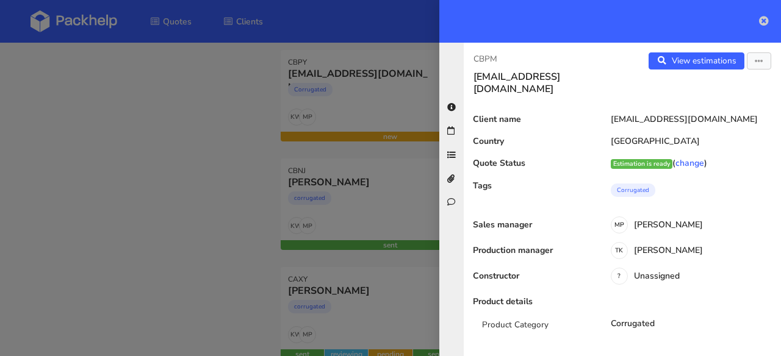
click at [768, 24] on icon at bounding box center [764, 21] width 10 height 10
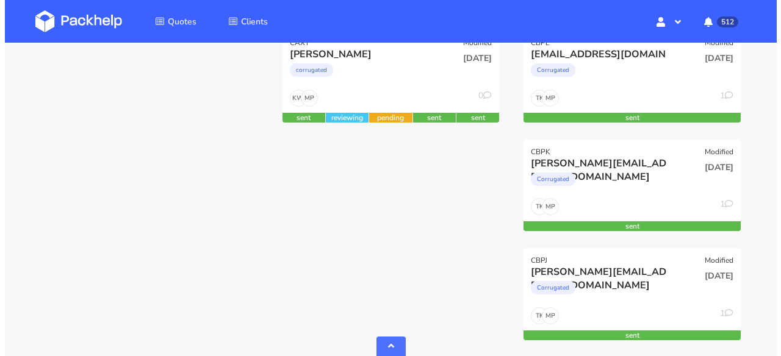
scroll to position [526, 0]
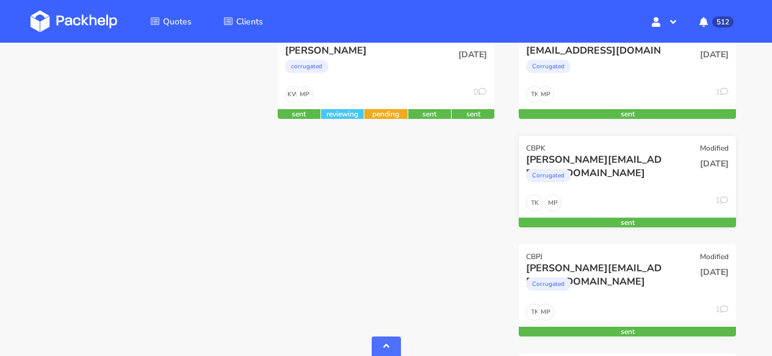
click at [597, 194] on div "tom@doughnuttime.co.uk Corrugated" at bounding box center [590, 173] width 146 height 41
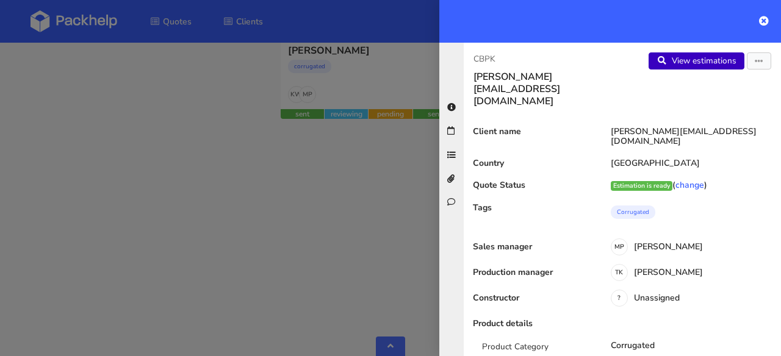
click at [692, 56] on link "View estimations" at bounding box center [696, 60] width 96 height 17
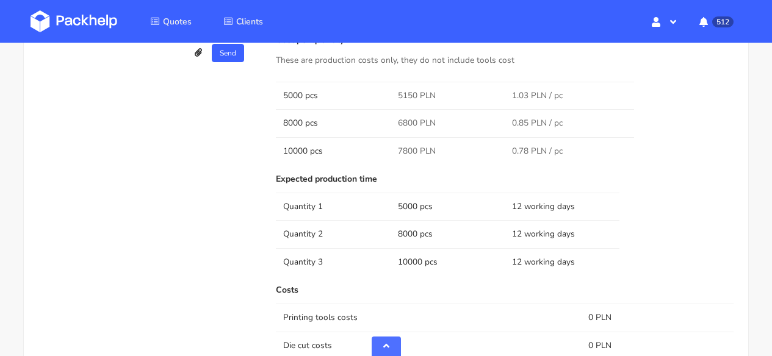
scroll to position [837, 0]
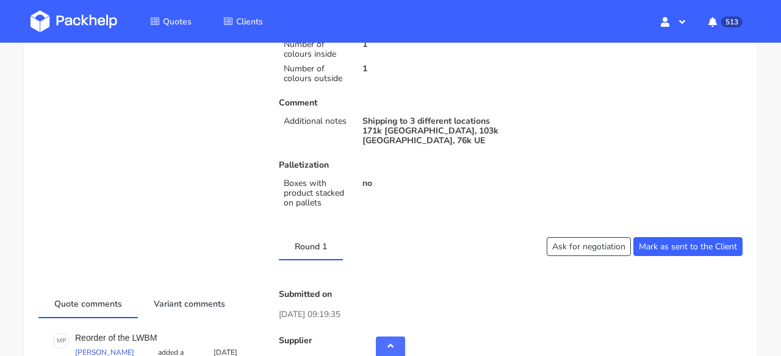
scroll to position [479, 0]
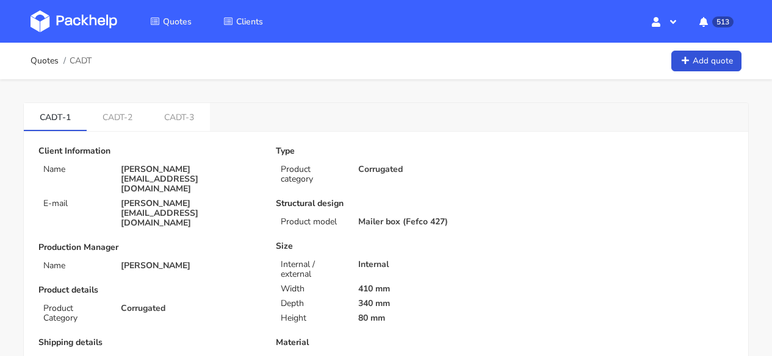
click at [64, 23] on img at bounding box center [73, 21] width 87 height 22
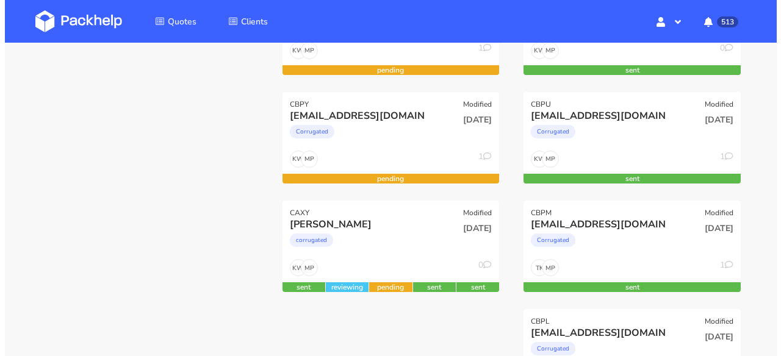
scroll to position [309, 0]
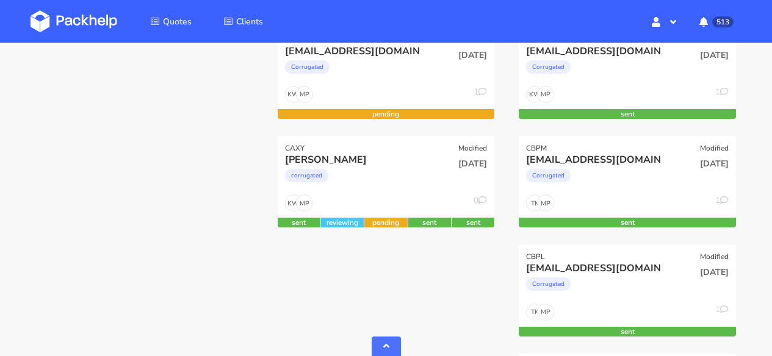
click at [598, 198] on div "MP TK 1" at bounding box center [626, 206] width 217 height 23
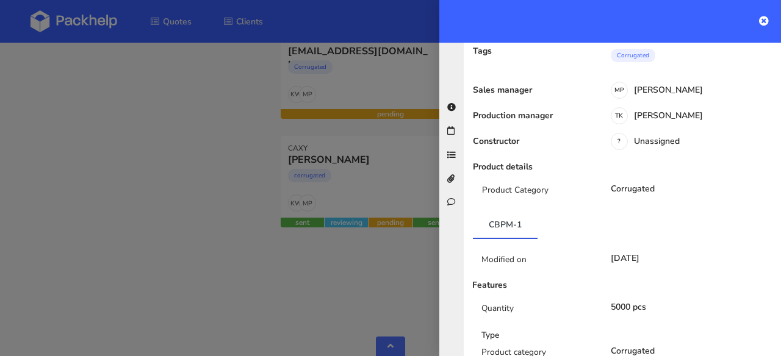
scroll to position [0, 0]
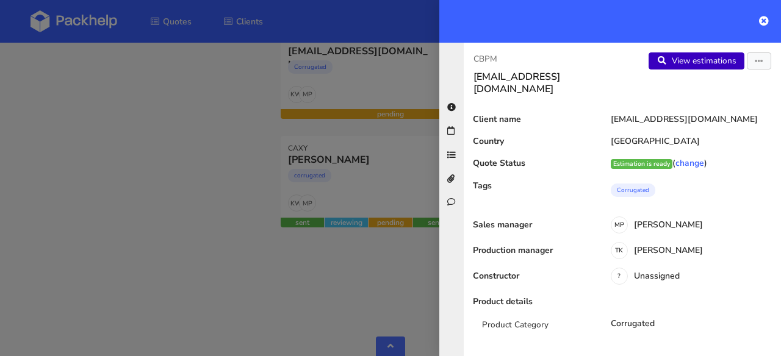
click at [669, 66] on link "View estimations" at bounding box center [696, 60] width 96 height 17
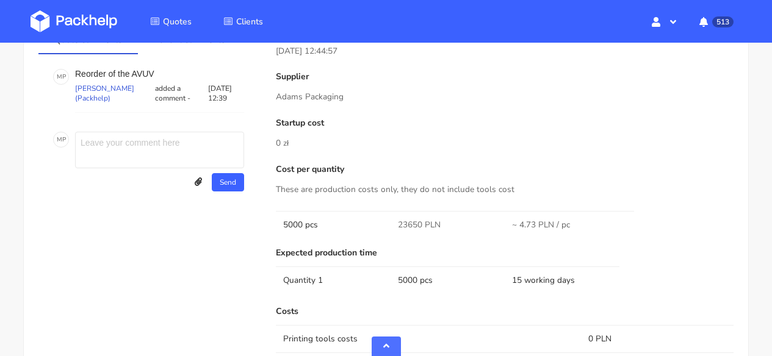
scroll to position [1285, 0]
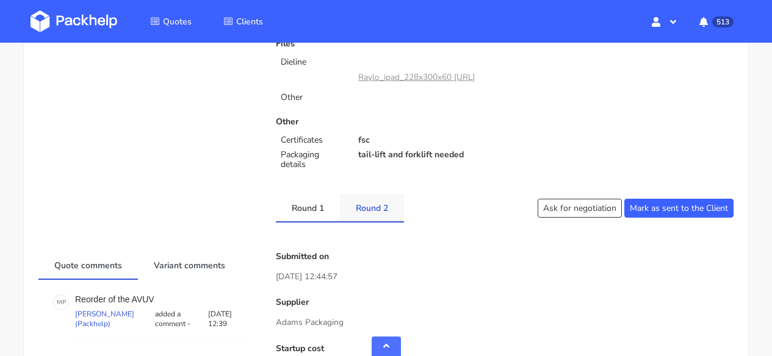
click at [389, 211] on link "Round 2" at bounding box center [372, 207] width 64 height 27
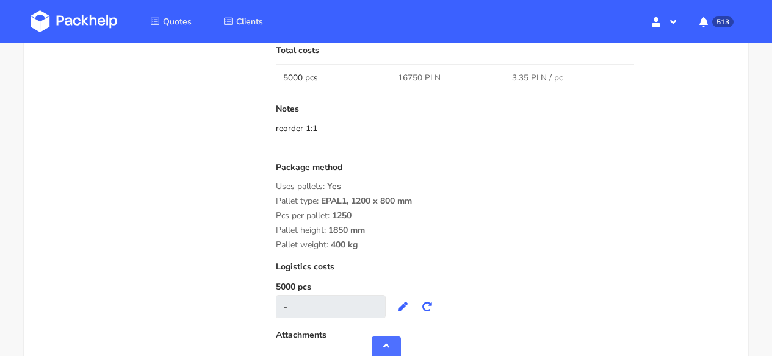
scroll to position [1308, 0]
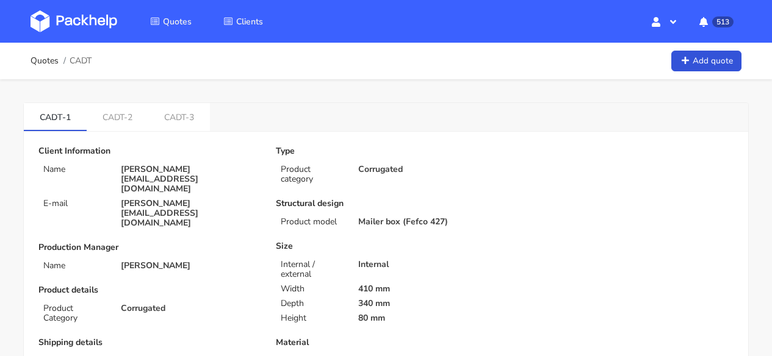
drag, startPoint x: 69, startPoint y: 32, endPoint x: 63, endPoint y: 29, distance: 6.3
click at [68, 32] on link at bounding box center [82, 21] width 105 height 35
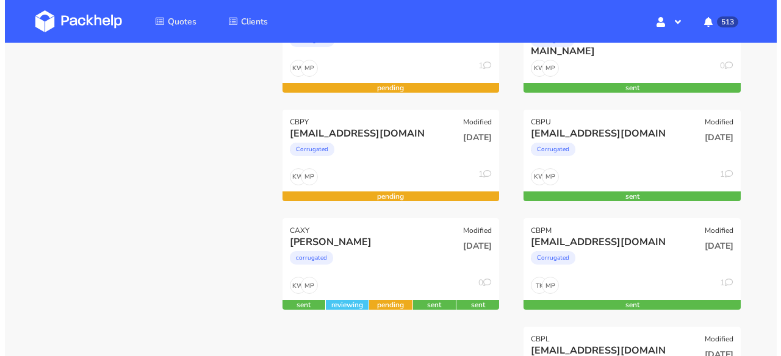
scroll to position [226, 0]
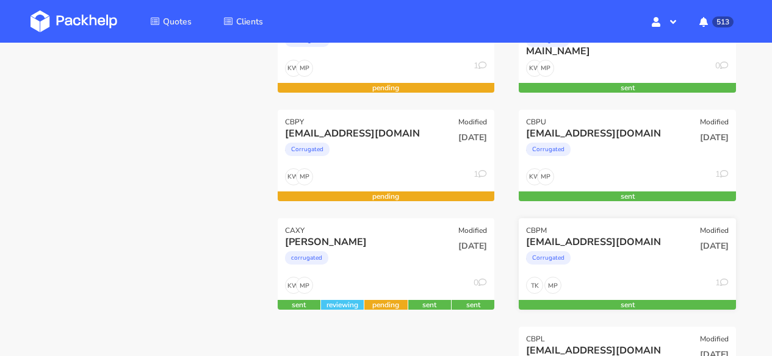
click at [640, 240] on div "[EMAIL_ADDRESS][DOMAIN_NAME]" at bounding box center [595, 241] width 138 height 13
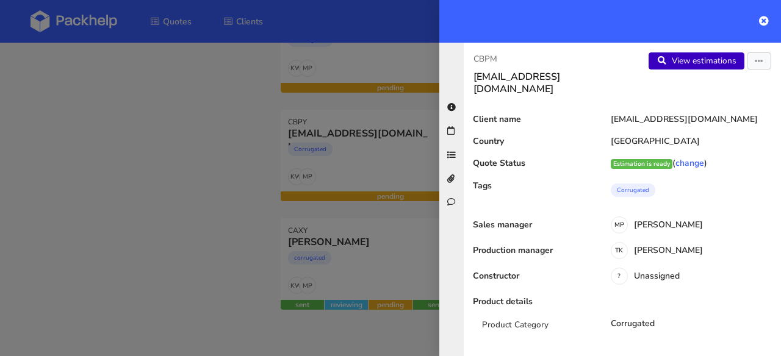
click at [708, 63] on link "View estimations" at bounding box center [696, 60] width 96 height 17
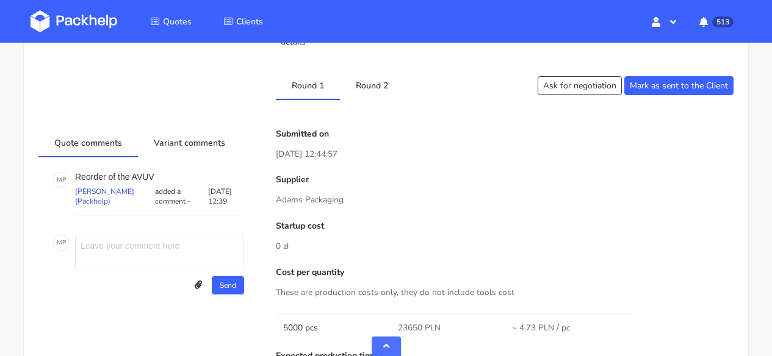
scroll to position [739, 0]
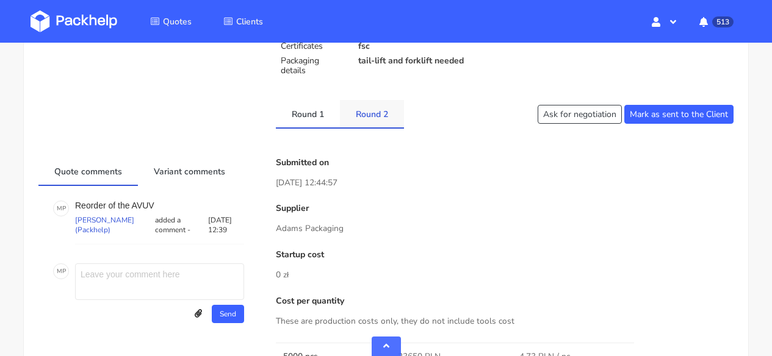
click at [376, 113] on link "Round 2" at bounding box center [372, 113] width 64 height 27
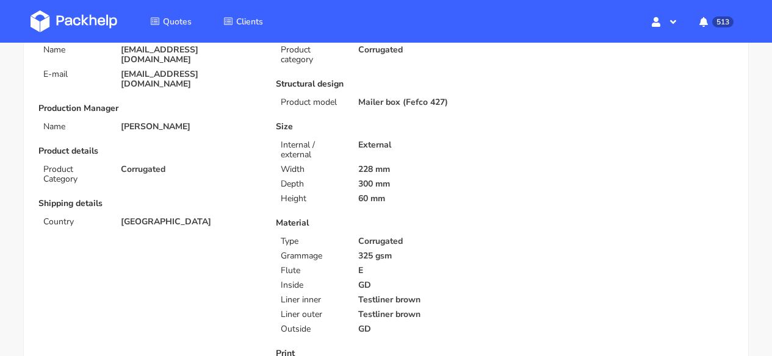
scroll to position [0, 0]
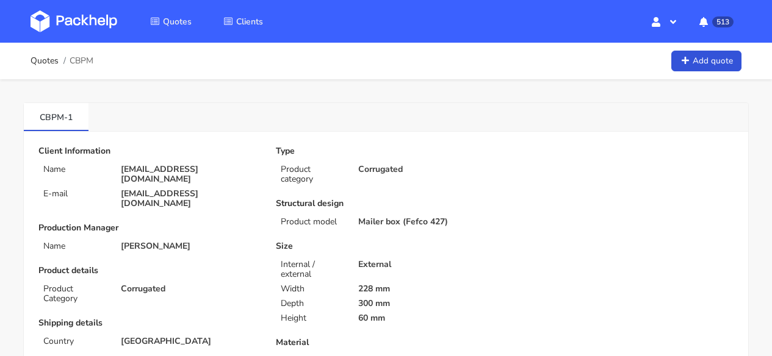
click at [110, 24] on img at bounding box center [73, 21] width 87 height 22
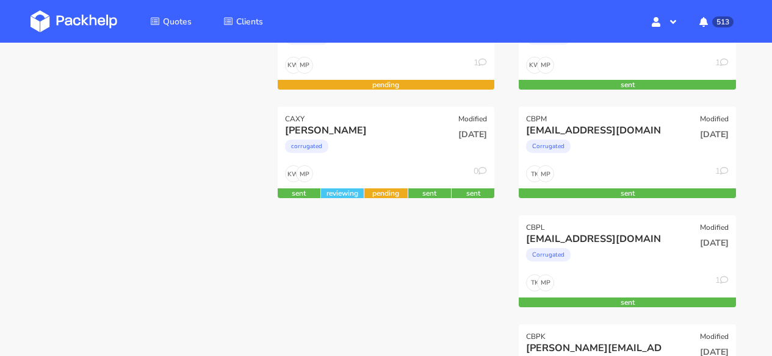
scroll to position [393, 0]
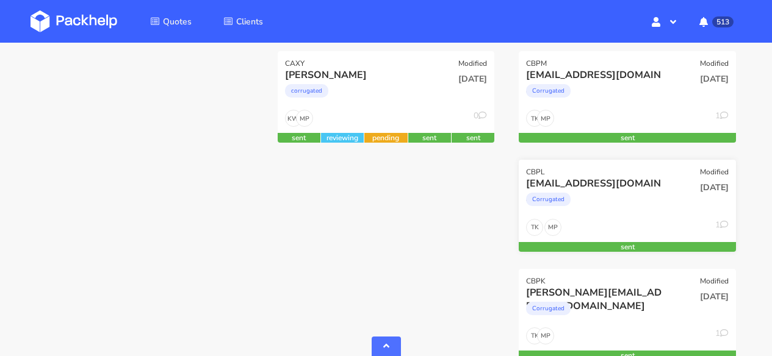
click at [654, 195] on div "Corrugated" at bounding box center [595, 202] width 138 height 24
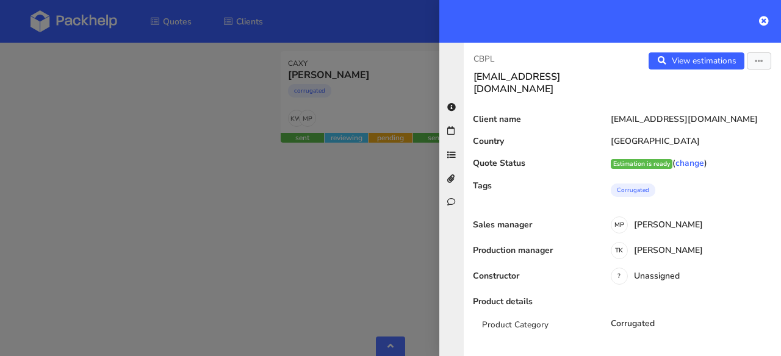
click at [675, 71] on div "View estimations View quote Edit quote Reject quote" at bounding box center [701, 73] width 159 height 43
click at [676, 65] on link "View estimations" at bounding box center [696, 60] width 96 height 17
click at [766, 22] on icon at bounding box center [764, 21] width 10 height 10
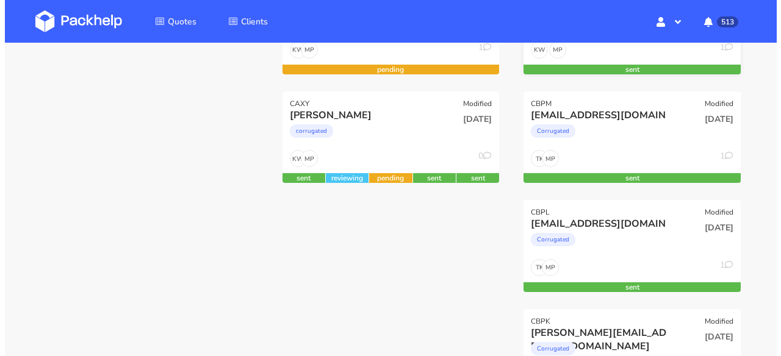
scroll to position [293, 0]
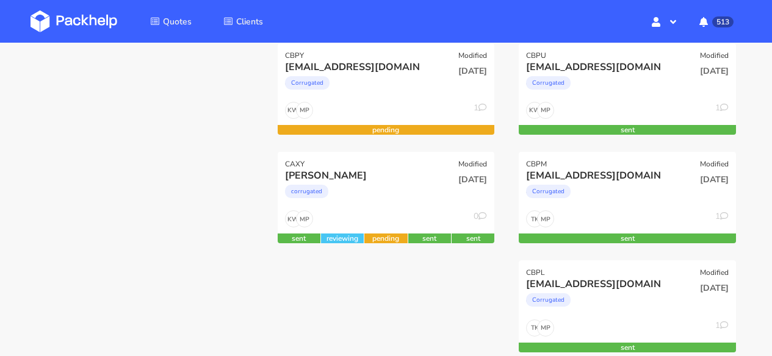
click at [642, 157] on div "CBPM Modified" at bounding box center [626, 160] width 217 height 17
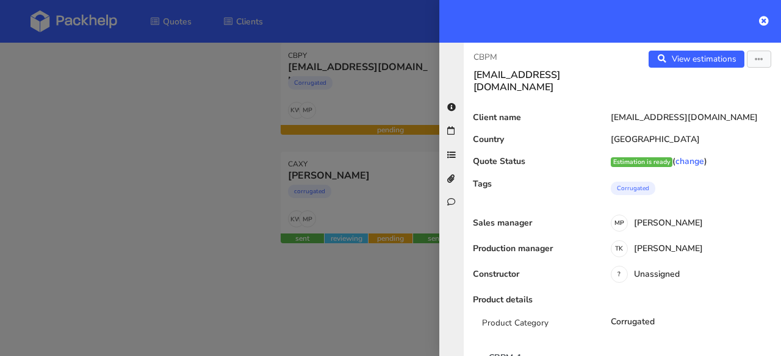
scroll to position [0, 0]
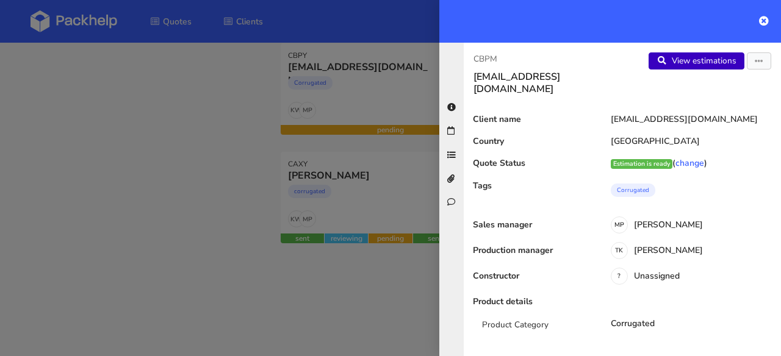
click at [686, 63] on link "View estimations" at bounding box center [696, 60] width 96 height 17
drag, startPoint x: 766, startPoint y: 18, endPoint x: 753, endPoint y: 27, distance: 15.7
click at [764, 17] on icon at bounding box center [764, 21] width 10 height 10
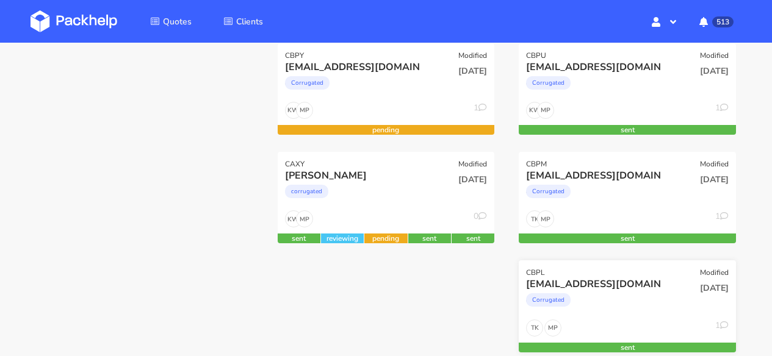
click at [648, 303] on div "Corrugated" at bounding box center [595, 303] width 138 height 24
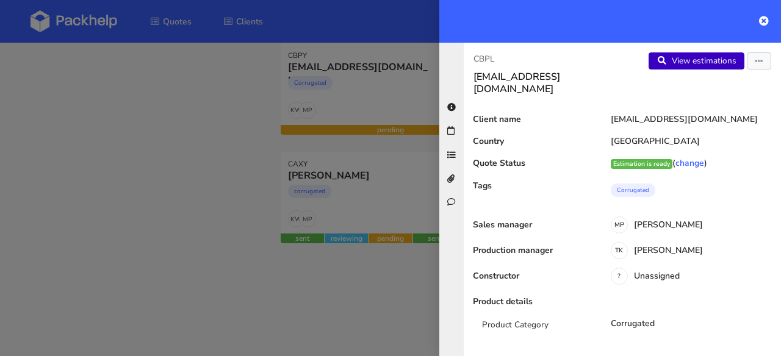
click at [716, 57] on link "View estimations" at bounding box center [696, 60] width 96 height 17
click at [768, 21] on icon at bounding box center [764, 21] width 10 height 10
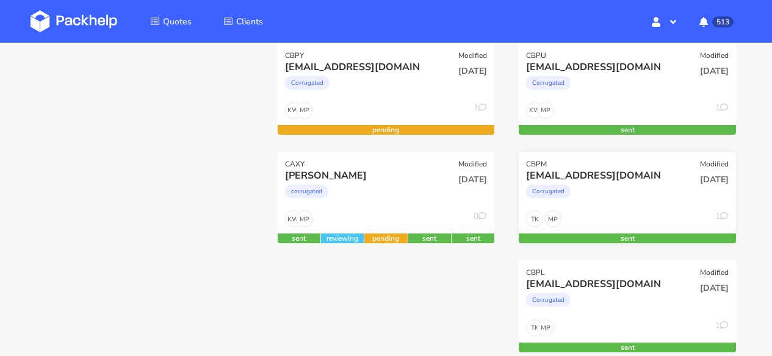
click at [667, 182] on div "[DATE]" at bounding box center [700, 189] width 73 height 41
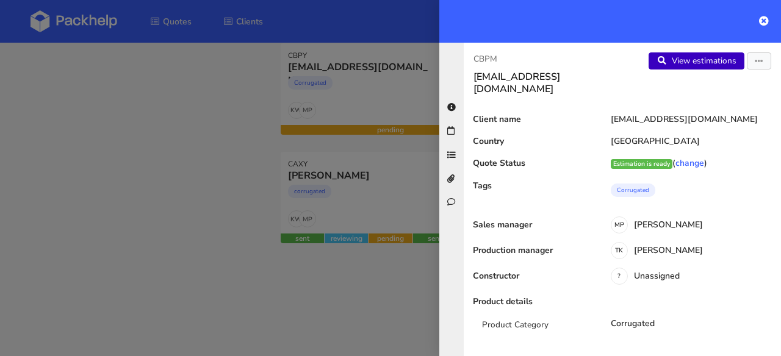
drag, startPoint x: 694, startPoint y: 59, endPoint x: 686, endPoint y: 54, distance: 9.3
click at [694, 59] on link "View estimations" at bounding box center [696, 60] width 96 height 17
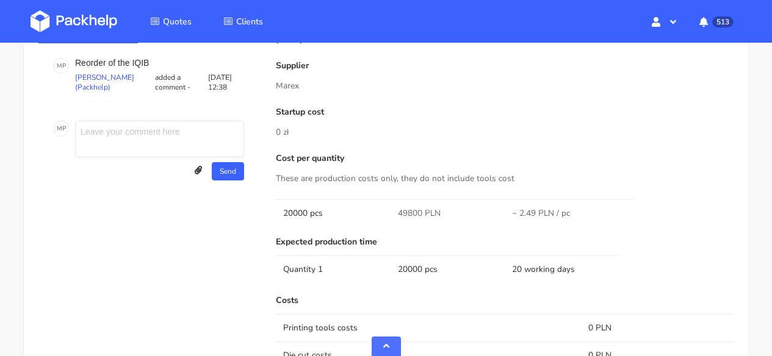
scroll to position [983, 0]
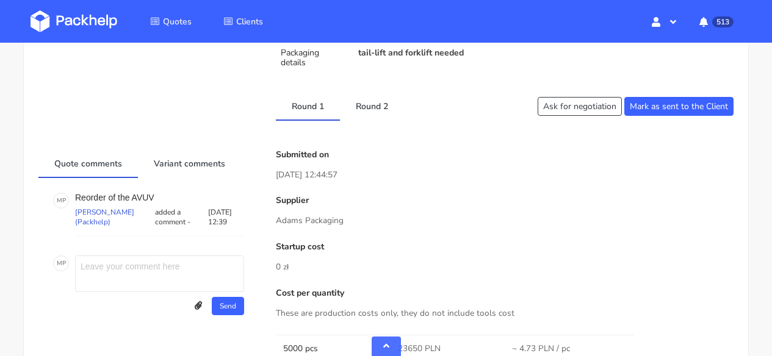
scroll to position [715, 0]
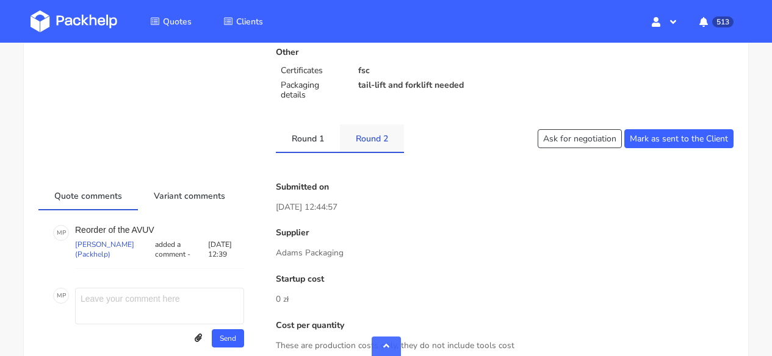
click at [385, 137] on link "Round 2" at bounding box center [372, 137] width 64 height 27
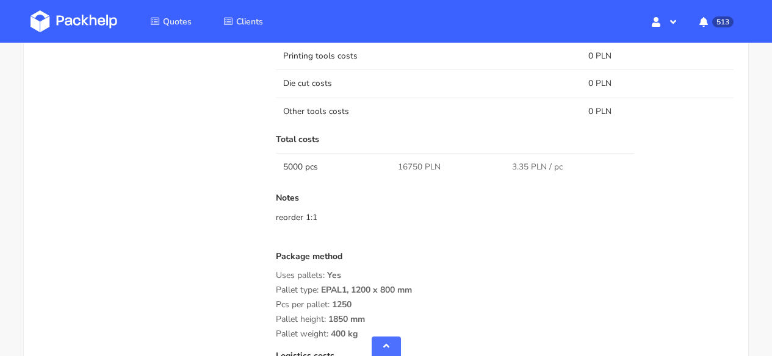
scroll to position [1250, 0]
